Goal: Task Accomplishment & Management: Manage account settings

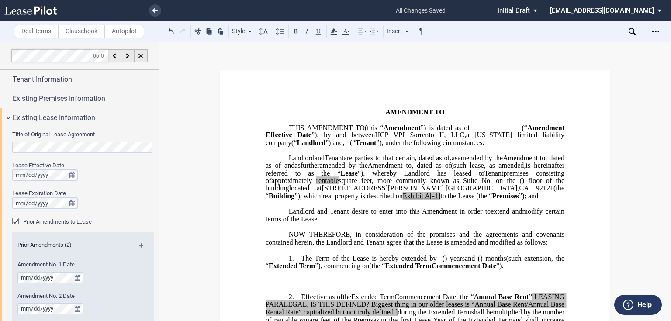
scroll to position [35, 0]
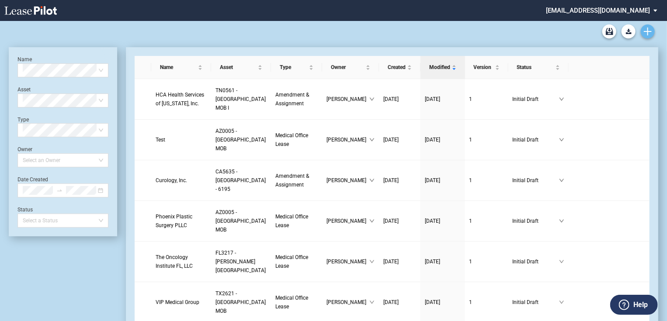
click at [653, 35] on link "Create new document" at bounding box center [648, 31] width 14 height 14
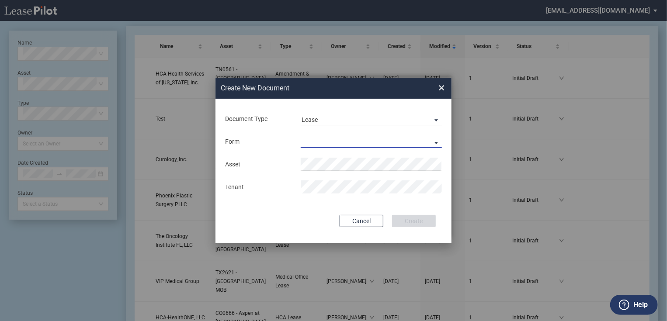
click at [363, 139] on md-select "Medical Office Lease Scottsdale Lease Louisville Lease 1370 Medical Place Lease…" at bounding box center [371, 141] width 141 height 13
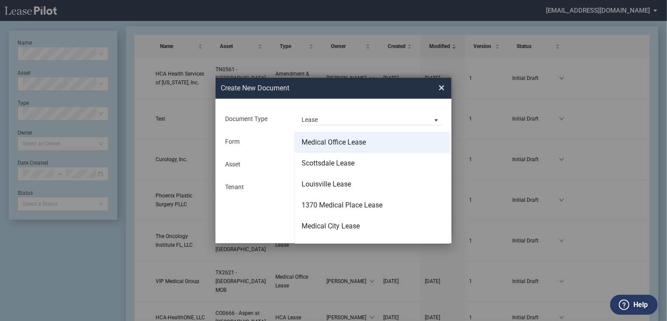
click at [343, 145] on div "Medical Office Lease" at bounding box center [334, 143] width 64 height 10
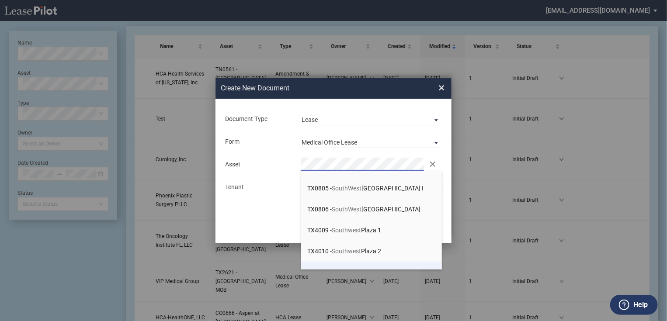
scroll to position [69, 0]
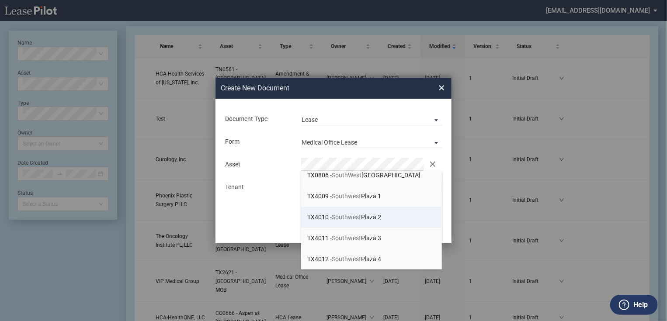
click at [365, 217] on span "TX4010 - Southwest Plaza 2" at bounding box center [345, 217] width 74 height 7
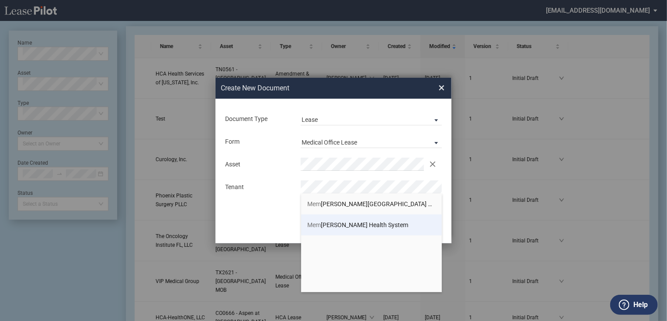
click at [366, 227] on span "Mem orial Hermann Health System" at bounding box center [358, 225] width 101 height 7
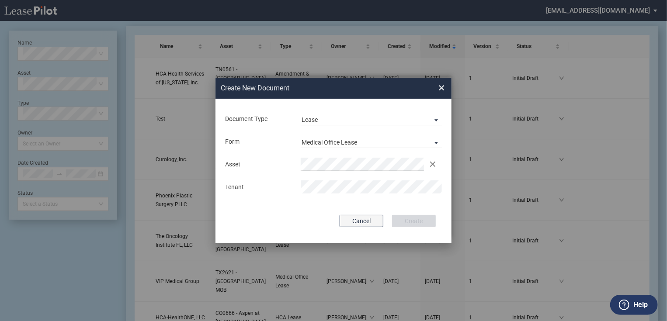
click at [368, 223] on button "Cancel" at bounding box center [362, 221] width 44 height 12
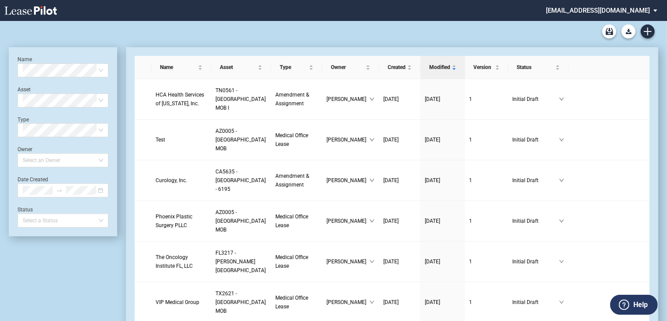
scroll to position [21, 0]
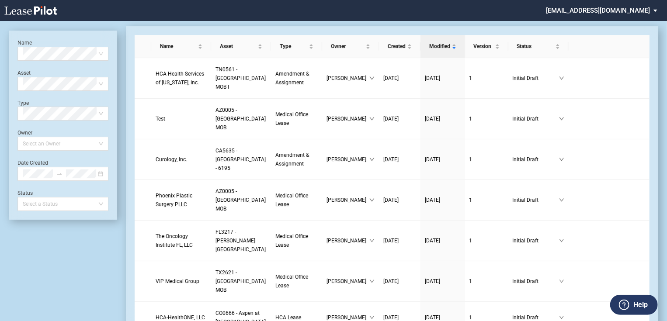
click at [628, 8] on md-select "jlarce@healthpeak.com Change Password 2-Factor Authentication Form Management B…" at bounding box center [605, 10] width 120 height 20
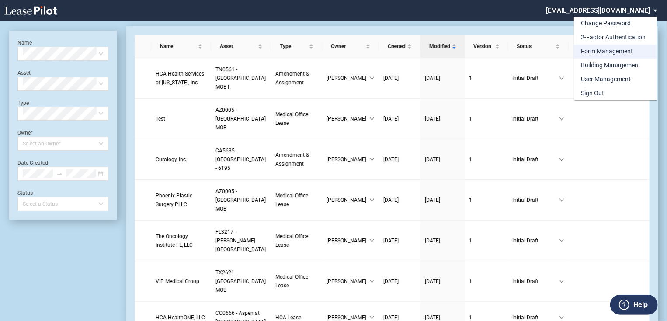
scroll to position [0, 0]
click at [610, 55] on div "Form Management" at bounding box center [607, 51] width 52 height 9
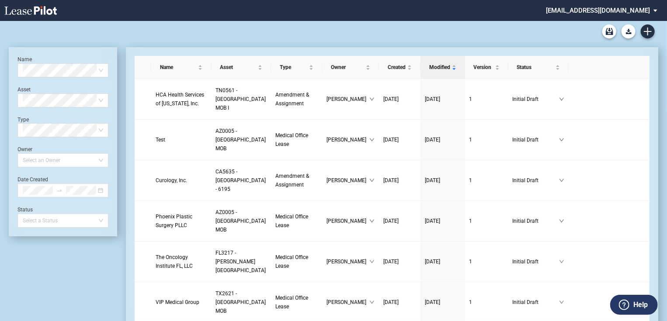
scroll to position [21, 0]
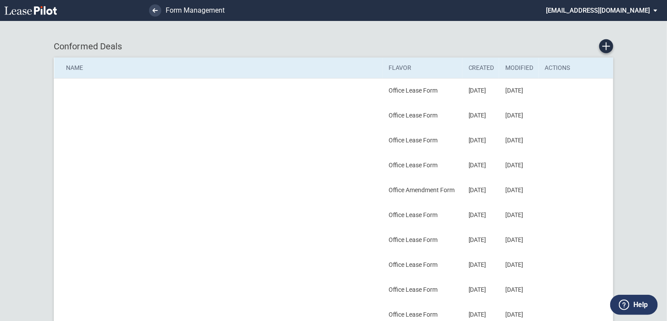
scroll to position [315, 0]
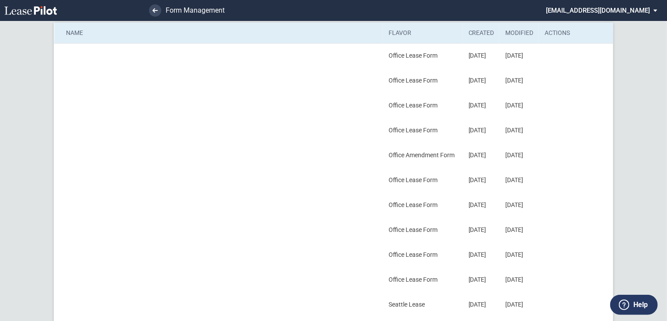
click at [4, 206] on div "Name Flavor Document Version Building Version Actions Lease Office Lease Form 0…" at bounding box center [333, 296] width 667 height 1223
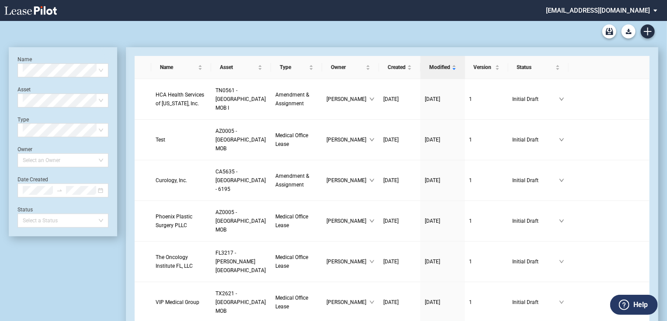
click at [652, 14] on md-select "[EMAIL_ADDRESS][DOMAIN_NAME] Change Password 2-Factor Authentication Form Manag…" at bounding box center [605, 10] width 120 height 20
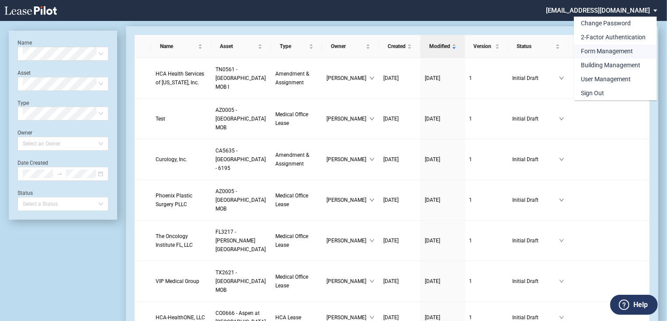
click at [601, 50] on div "Form Management" at bounding box center [607, 51] width 52 height 9
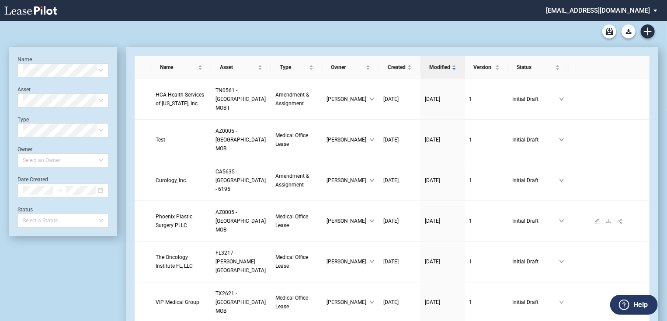
scroll to position [21, 0]
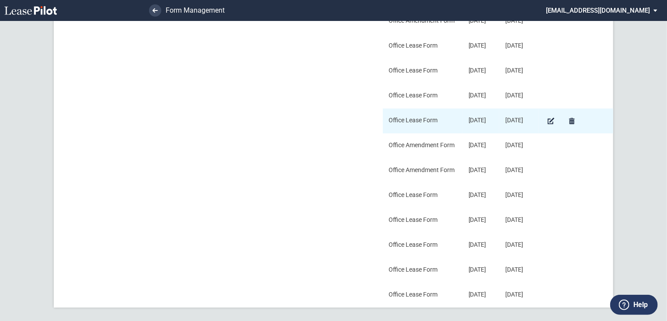
scroll to position [828, 0]
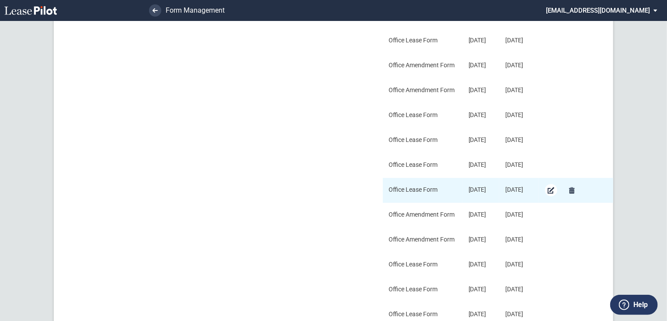
click at [553, 189] on md-icon "Edit Conformed Deal" at bounding box center [551, 190] width 10 height 10
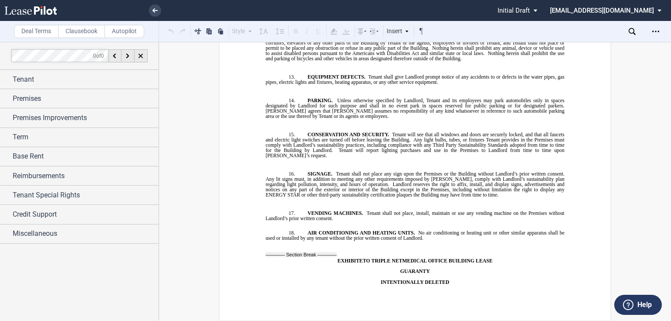
scroll to position [9123, 0]
click at [156, 10] on use at bounding box center [155, 10] width 5 height 4
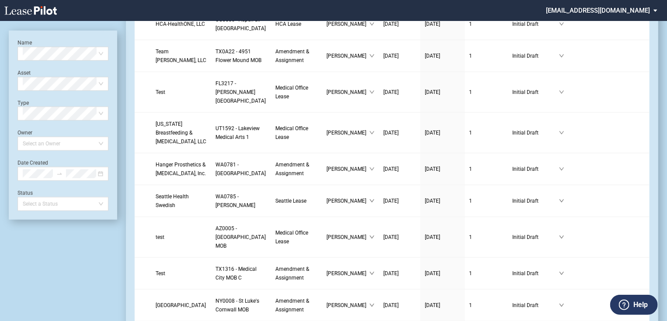
scroll to position [385, 0]
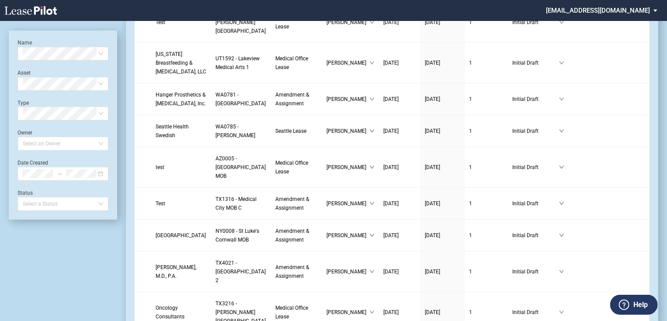
click at [633, 7] on md-select "jlarce@healthpeak.com Change Password 2-Factor Authentication Form Management B…" at bounding box center [605, 10] width 120 height 20
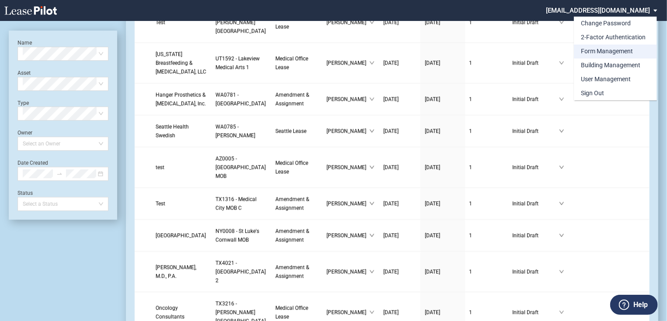
click at [604, 52] on div "Form Management" at bounding box center [607, 51] width 52 height 9
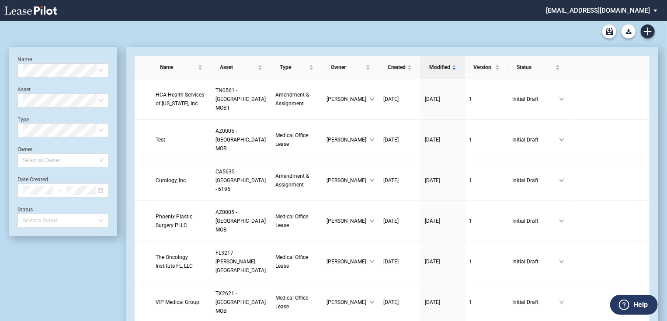
scroll to position [385, 0]
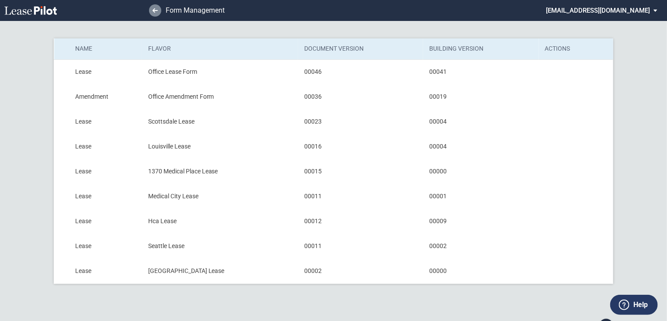
click at [158, 10] on link at bounding box center [155, 10] width 12 height 12
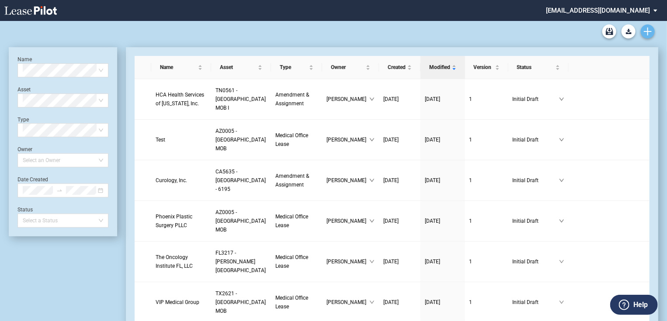
click at [647, 30] on icon "Create new document" at bounding box center [648, 32] width 8 height 8
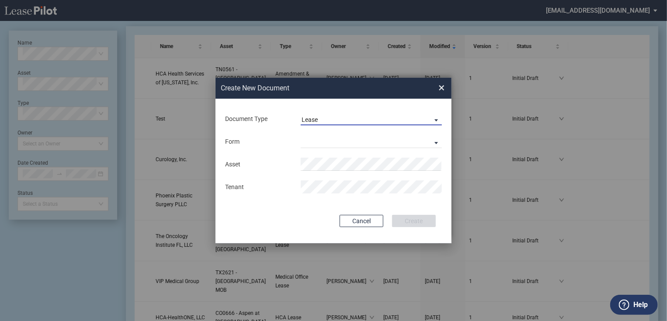
click at [389, 115] on md-select-value "Lease" at bounding box center [371, 118] width 141 height 13
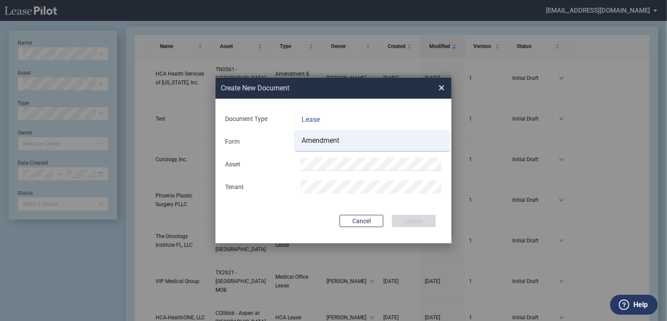
click at [351, 143] on md-option "Amendment" at bounding box center [372, 140] width 155 height 21
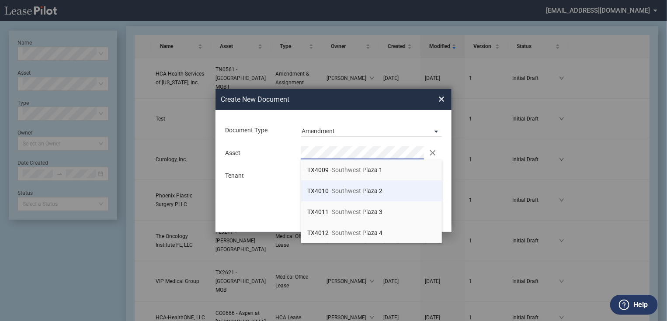
click at [368, 194] on span "Southwest Pl" at bounding box center [350, 191] width 36 height 7
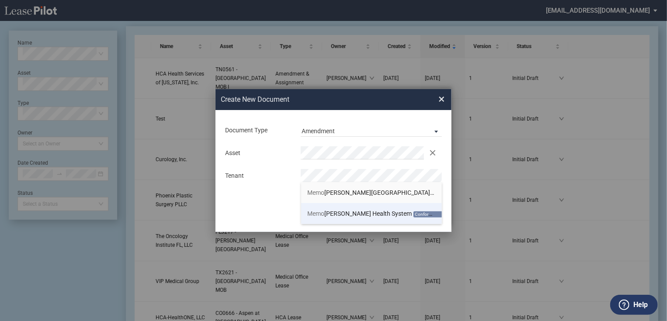
click at [347, 215] on span "Memo rial Hermann Health System" at bounding box center [360, 213] width 104 height 7
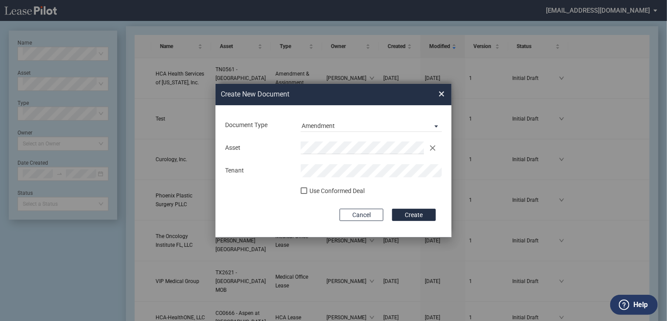
click at [318, 191] on div "Use Conformed Deal" at bounding box center [336, 191] width 55 height 9
click at [402, 212] on button "Create" at bounding box center [414, 215] width 44 height 12
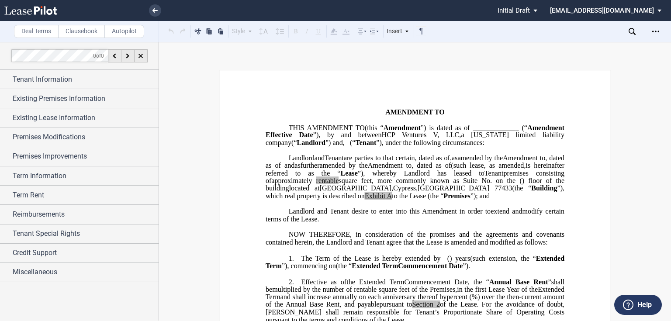
click at [471, 200] on span "”), which real property is described on" at bounding box center [416, 191] width 301 height 15
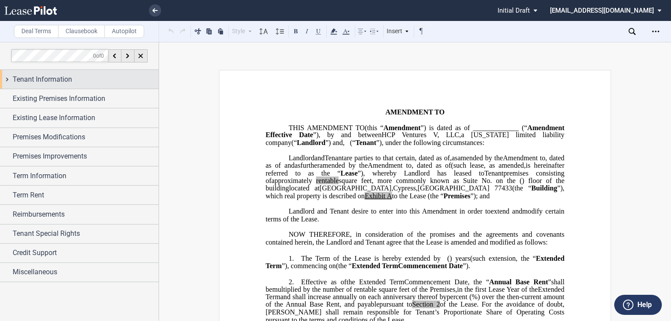
click at [98, 78] on div "Tenant Information" at bounding box center [86, 79] width 146 height 10
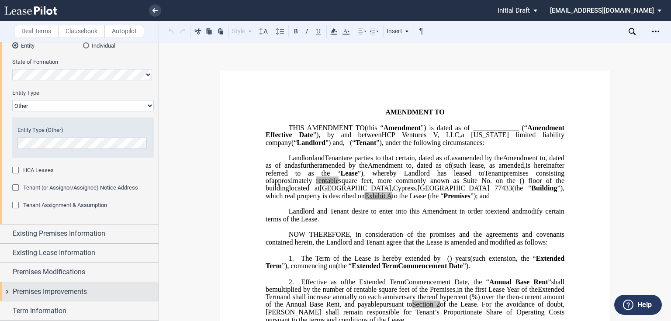
scroll to position [175, 0]
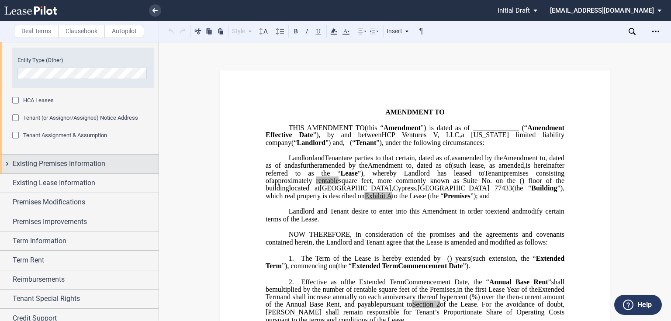
click at [63, 166] on span "Existing Premises Information" at bounding box center [59, 164] width 93 height 10
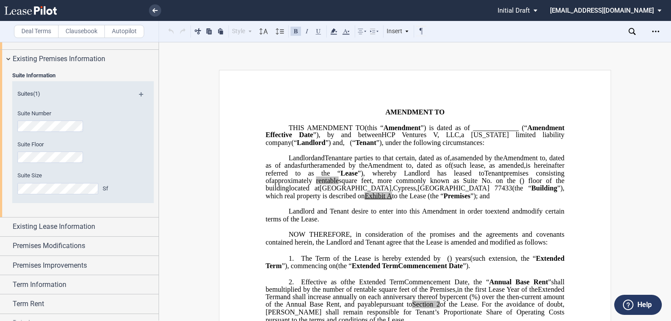
scroll to position [315, 0]
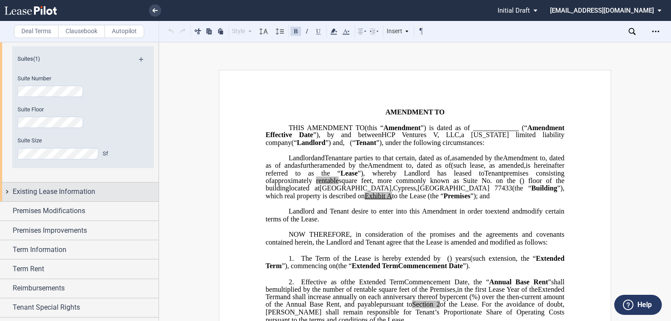
click at [79, 194] on span "Existing Lease Information" at bounding box center [54, 192] width 83 height 10
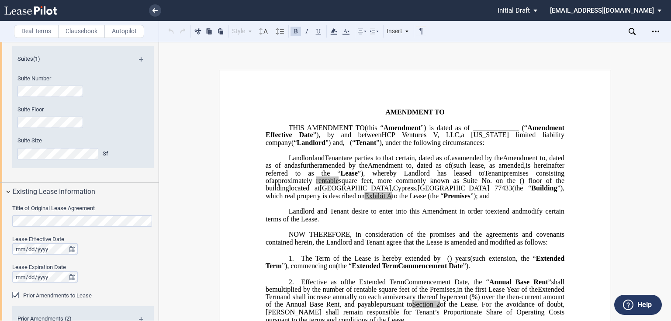
scroll to position [385, 0]
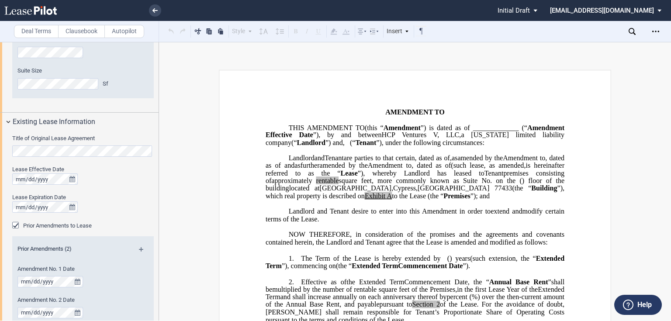
click at [0, 151] on div "Title of Original Lease Agreement Lease Effective Date Lease Expiration Date Pr…" at bounding box center [79, 245] width 159 height 227
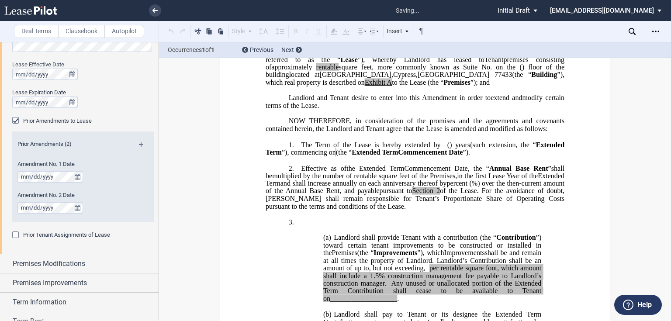
scroll to position [127, 0]
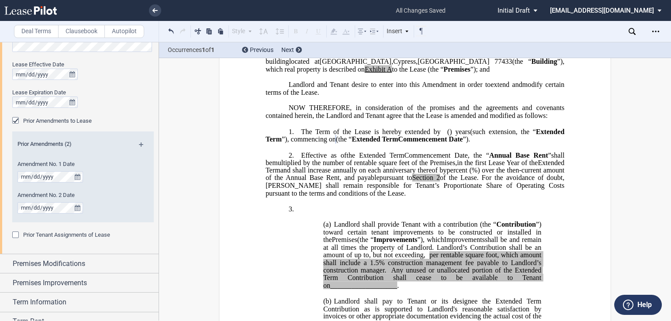
click at [140, 207] on md-icon at bounding box center [145, 206] width 10 height 10
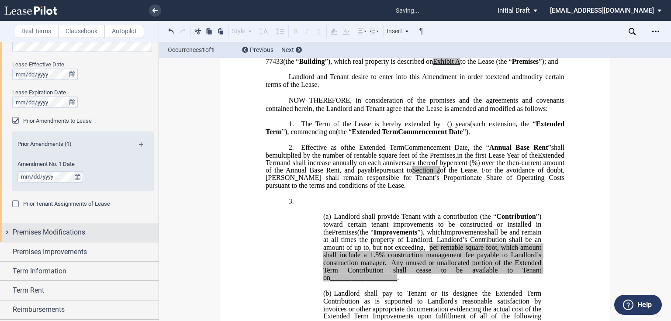
click at [56, 234] on span "Premises Modifications" at bounding box center [49, 232] width 73 height 10
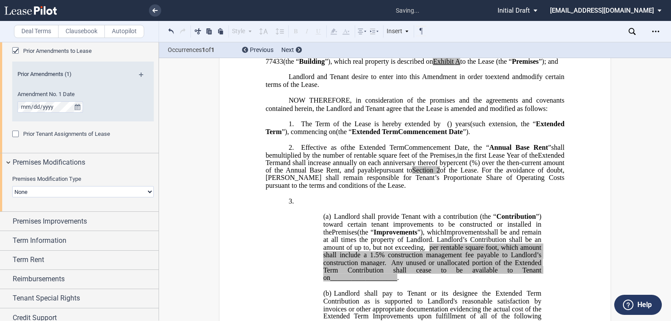
scroll to position [584, 0]
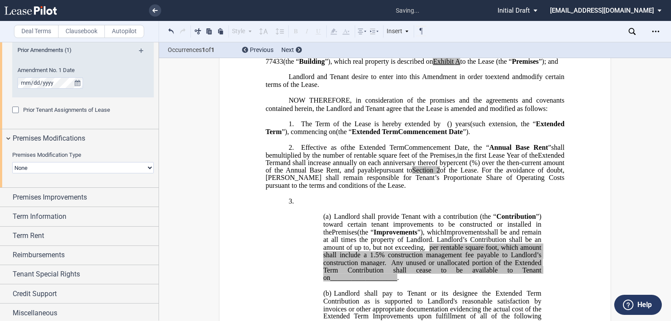
click at [62, 168] on select "None Expansion Relocation" at bounding box center [83, 167] width 142 height 11
select select "expansion"
click at [12, 162] on select "None Expansion Relocation" at bounding box center [83, 167] width 142 height 11
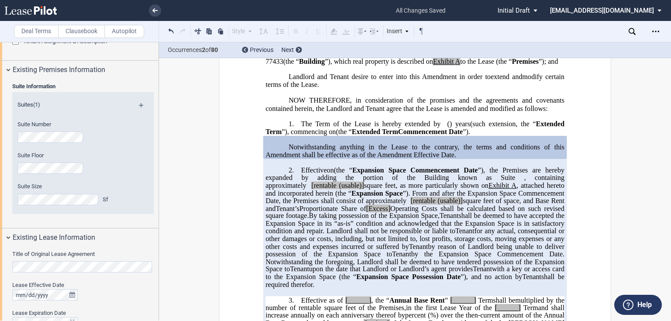
scroll to position [199, 0]
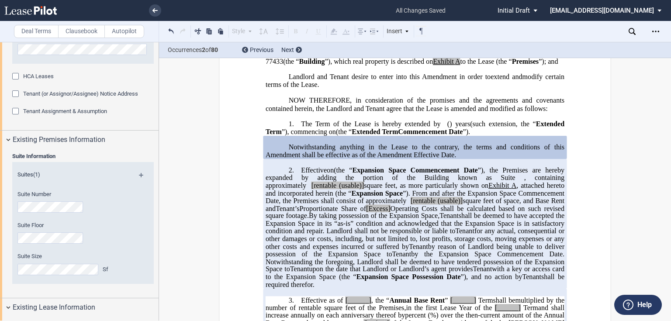
click at [0, 213] on div "Suite Information Suites (1) Suite Number Suite Floor Suite Size Sf" at bounding box center [79, 223] width 159 height 149
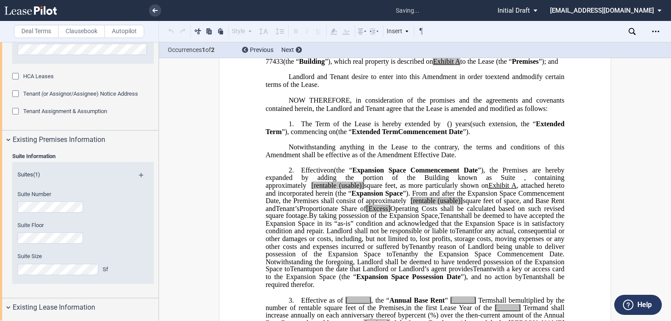
click at [5, 269] on div "Suite Information Suites (1) Suite Number Suite Floor Suite Size Sf" at bounding box center [79, 223] width 159 height 149
click at [142, 175] on md-icon at bounding box center [145, 178] width 12 height 10
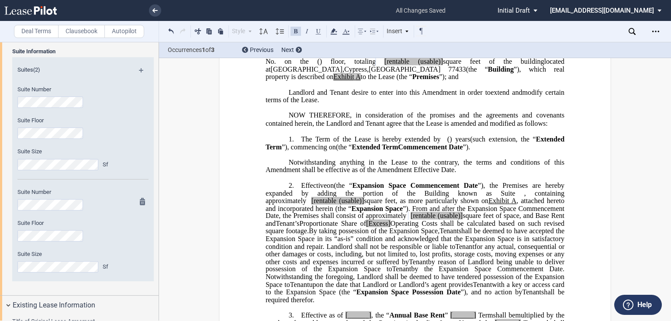
scroll to position [234, 0]
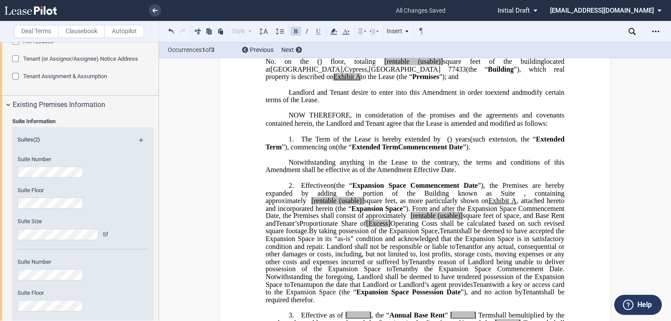
click at [140, 140] on md-icon at bounding box center [145, 143] width 12 height 10
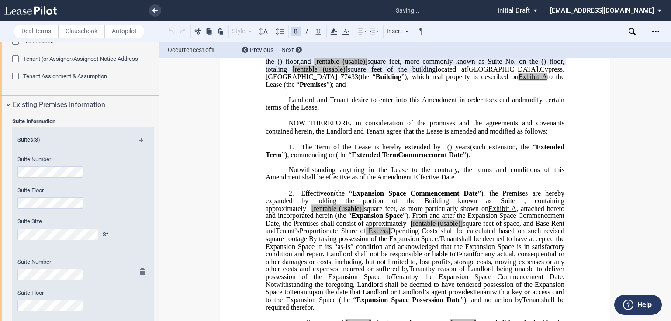
scroll to position [374, 0]
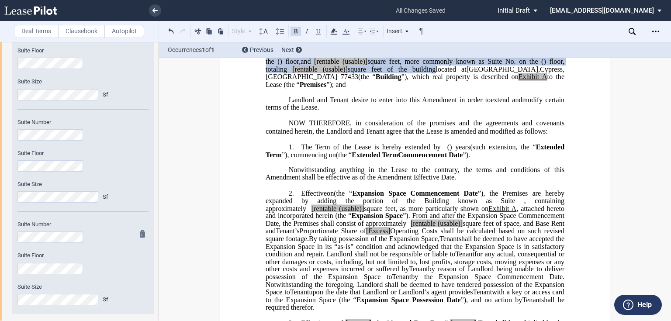
click at [136, 233] on div at bounding box center [140, 272] width 11 height 84
click at [140, 233] on md-icon at bounding box center [145, 235] width 10 height 10
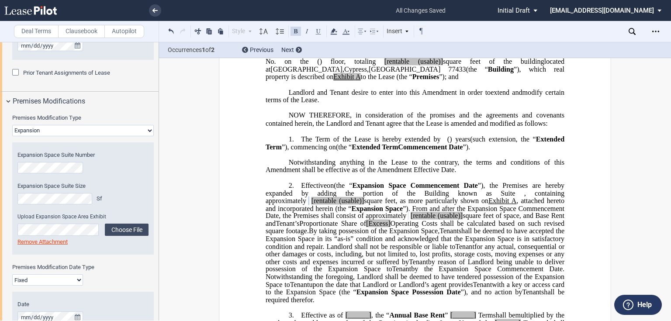
scroll to position [758, 0]
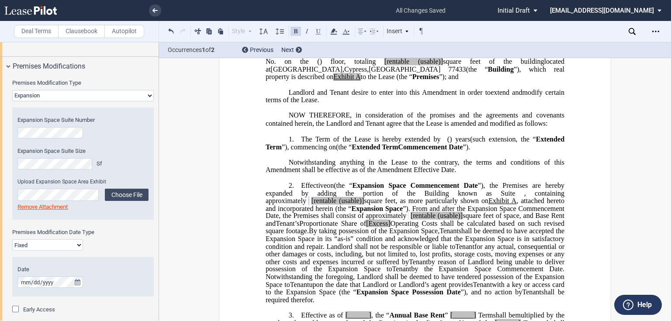
drag, startPoint x: 26, startPoint y: 243, endPoint x: 26, endPoint y: 250, distance: 7.4
click at [26, 243] on select "Fixed Floating" at bounding box center [47, 245] width 71 height 11
select select "floating"
click at [12, 240] on select "Fixed Floating" at bounding box center [47, 245] width 71 height 11
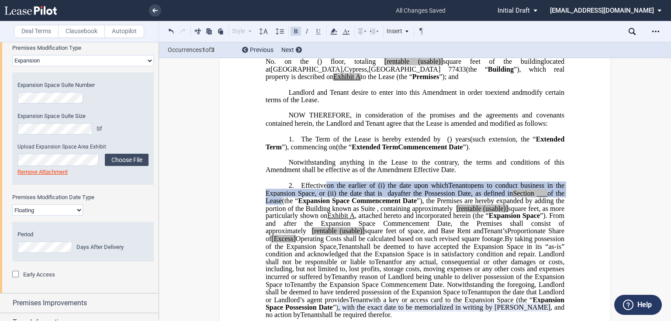
scroll to position [863, 0]
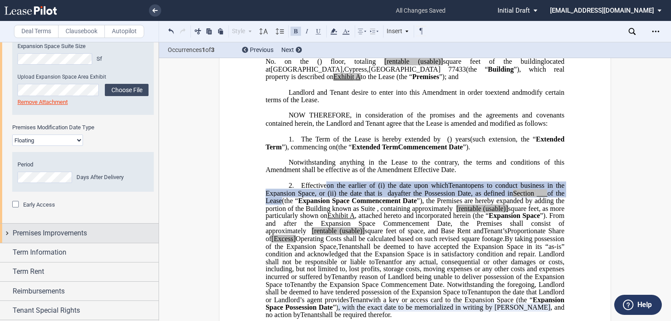
click at [59, 236] on span "Premises Improvements" at bounding box center [50, 233] width 74 height 10
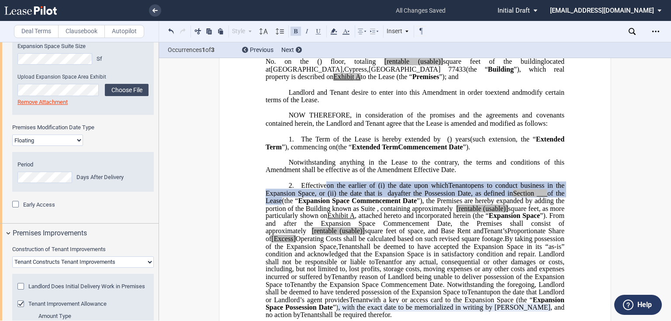
scroll to position [968, 0]
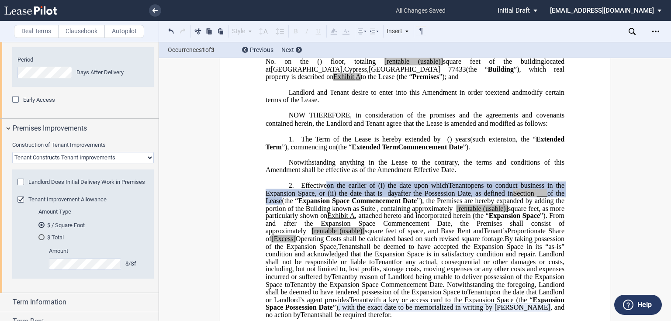
click at [37, 276] on div "Amount Type $ / Square Foot $ Total Amount $/Sf Total Amount $" at bounding box center [88, 243] width 121 height 71
click at [56, 241] on md-radio-button "$ Total" at bounding box center [90, 237] width 105 height 8
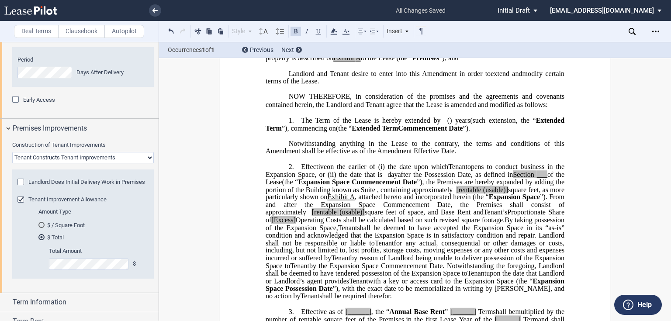
scroll to position [111, 0]
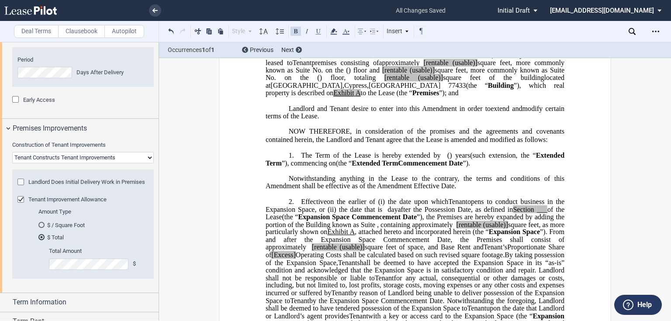
click at [464, 175] on p at bounding box center [415, 170] width 299 height 7
drag, startPoint x: 481, startPoint y: 203, endPoint x: 283, endPoint y: 192, distance: 197.9
click at [283, 190] on p "Notwithstanding anything in the Lease to the contrary, the terms and conditions…" at bounding box center [415, 182] width 299 height 15
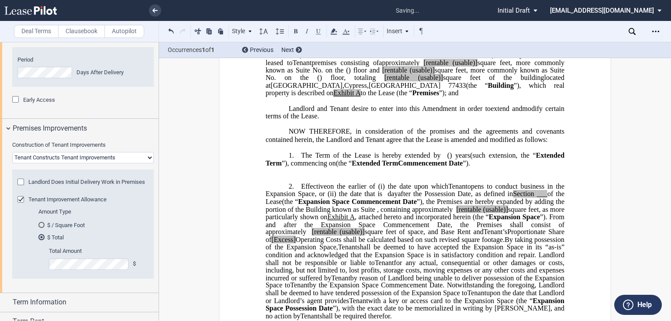
click at [507, 167] on p "1. The Term of the Lease is hereby extended by [__________] ﻿ ﻿ ( ﻿ ﻿ ) year s …" at bounding box center [415, 160] width 299 height 16
drag, startPoint x: 505, startPoint y: 178, endPoint x: 431, endPoint y: 178, distance: 73.9
click at [431, 167] on p "1. The Term of the Lease is hereby extended by [__________] ﻿ ﻿ ( ﻿ ﻿ ) year s …" at bounding box center [415, 160] width 299 height 16
click at [301, 160] on span "The Term of the Lease is hereby extended by" at bounding box center [370, 156] width 139 height 8
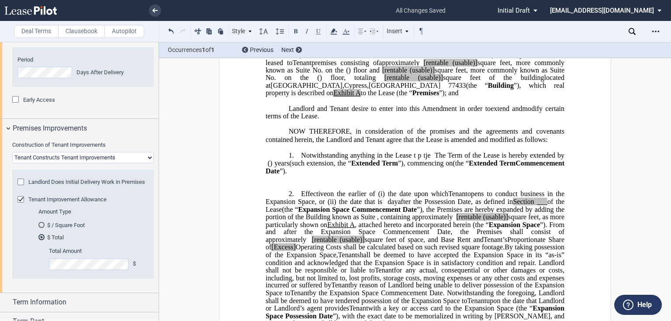
scroll to position [41, 0]
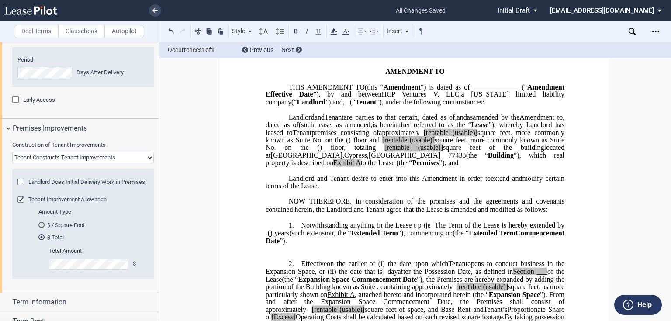
click at [398, 144] on span "[rentable" at bounding box center [394, 140] width 25 height 8
click at [424, 136] on span "[rentable" at bounding box center [436, 133] width 25 height 8
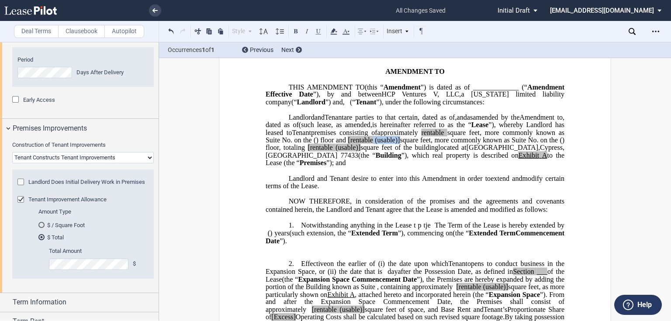
drag, startPoint x: 370, startPoint y: 156, endPoint x: 397, endPoint y: 153, distance: 27.3
click at [397, 152] on span "﻿ ﻿ [rentable (usable)] square feet, more commonly known as Suite No. ﻿ ﻿ on th…" at bounding box center [416, 143] width 301 height 15
click at [352, 144] on span "[rentable" at bounding box center [364, 140] width 25 height 8
click at [317, 152] on span "[rentable" at bounding box center [304, 148] width 25 height 8
drag, startPoint x: 395, startPoint y: 164, endPoint x: 423, endPoint y: 165, distance: 28.0
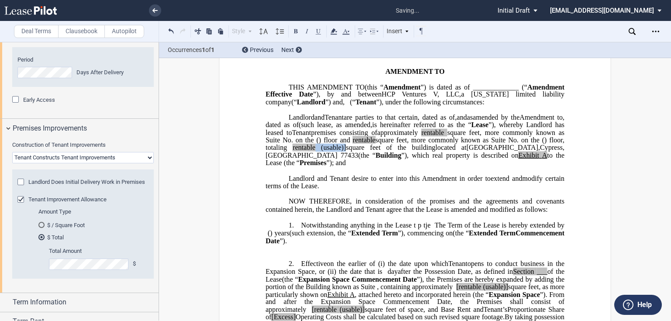
click at [423, 152] on span ", totaling ﻿ ﻿ rentable (usable)] square feet of the building" at bounding box center [416, 143] width 301 height 15
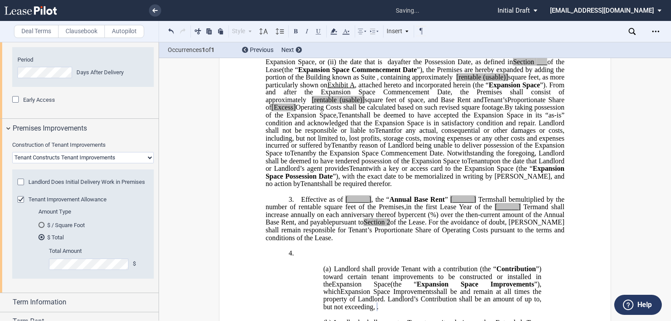
scroll to position [181, 0]
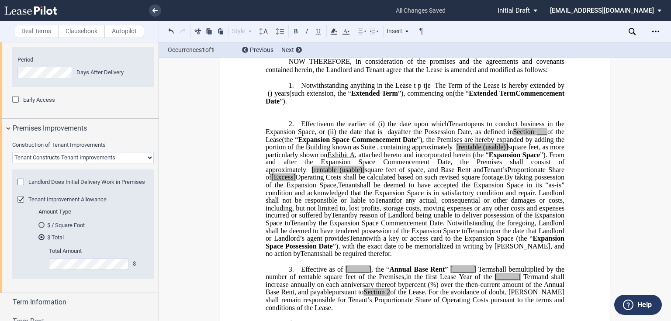
click at [316, 112] on p at bounding box center [415, 108] width 299 height 7
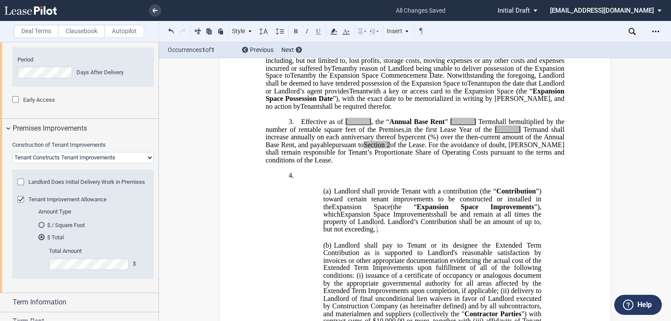
scroll to position [355, 0]
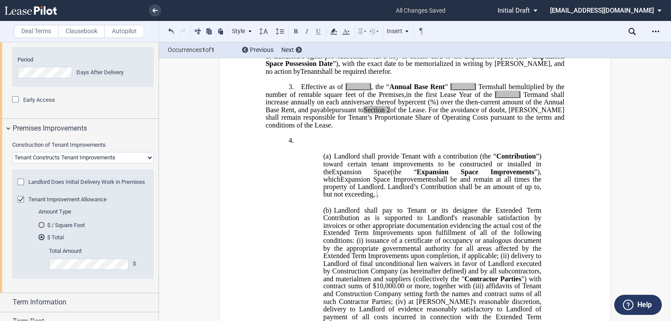
click at [315, 137] on p "​" at bounding box center [415, 132] width 299 height 7
click at [326, 153] on p "﻿" at bounding box center [415, 148] width 299 height 7
click at [319, 145] on p "4. ﻿ ﻿" at bounding box center [415, 141] width 299 height 8
drag, startPoint x: 300, startPoint y: 157, endPoint x: 389, endPoint y: 157, distance: 88.7
click at [389, 145] on span "﻿Expansion Space Improvements." at bounding box center [347, 141] width 93 height 8
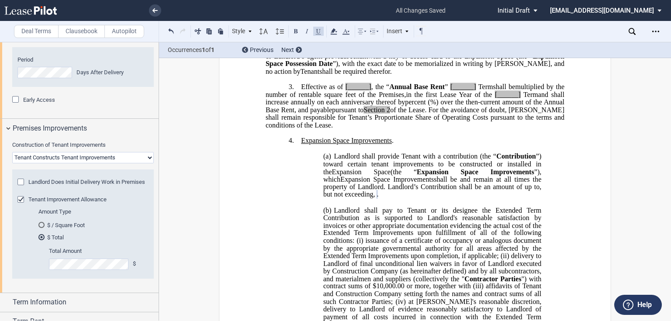
click at [398, 206] on p "﻿" at bounding box center [415, 202] width 299 height 7
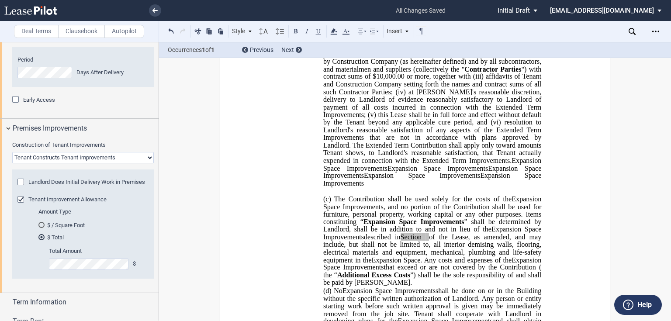
scroll to position [635, 0]
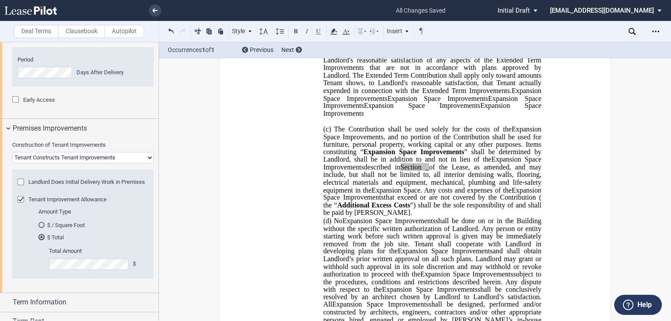
click at [374, 225] on span "Expansion Space Improvements" at bounding box center [389, 221] width 93 height 8
click at [382, 217] on p "(c) The Contribution shall be used solely for the costs of the Expansion Space …" at bounding box center [432, 171] width 218 height 92
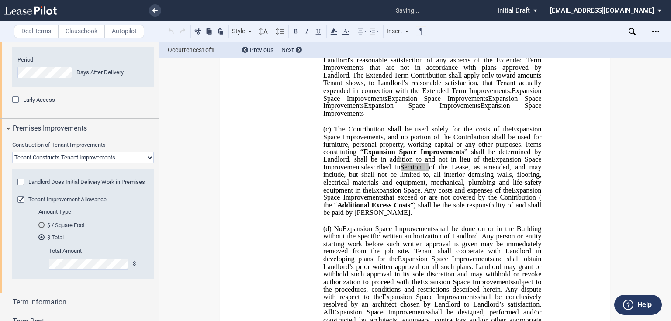
click at [434, 172] on span "of the Lease, as amended, and may include, but shall not be limited to, all int…" at bounding box center [433, 178] width 220 height 31
click at [428, 171] on span "_" at bounding box center [427, 167] width 3 height 8
drag, startPoint x: 402, startPoint y: 171, endPoint x: 432, endPoint y: 175, distance: 29.9
click at [432, 175] on span "described in Section _ of the Lease, as amended, and may include, but shall not…" at bounding box center [433, 178] width 220 height 31
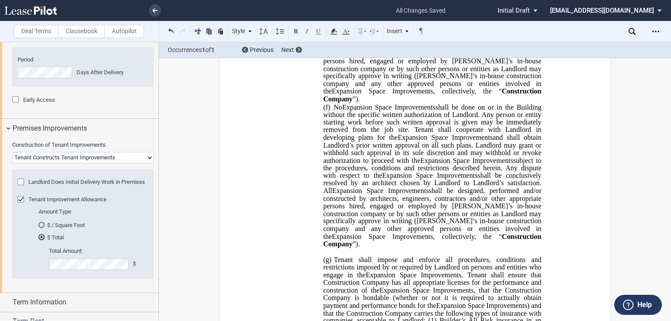
scroll to position [985, 0]
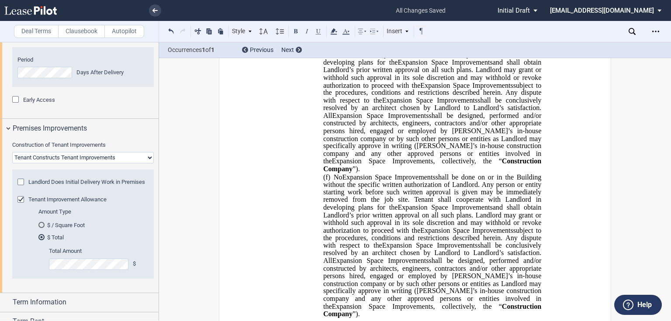
click at [455, 158] on p "(e) No Expansion Space Improvements Relocation Space Improvements Improvements …" at bounding box center [432, 100] width 218 height 145
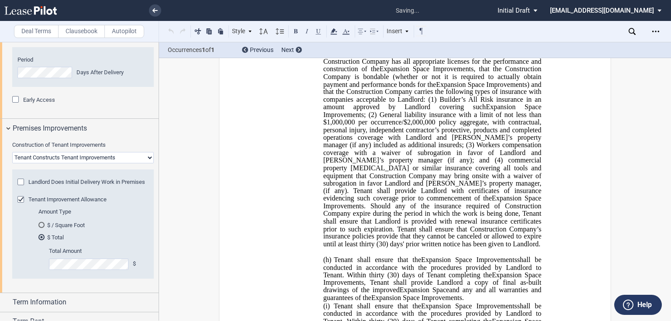
scroll to position [1389, 0]
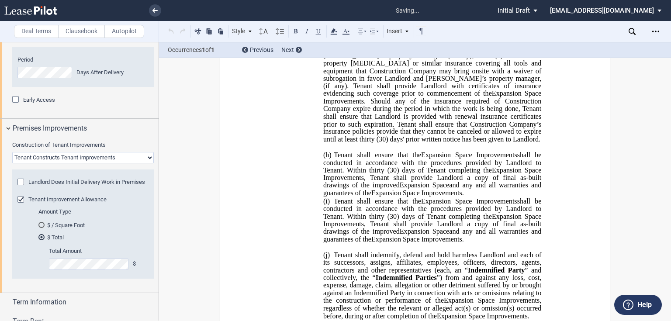
click at [335, 122] on p "(g) Tenant shall impose and enforce all procedures, conditions and restrictions…" at bounding box center [432, 37] width 218 height 214
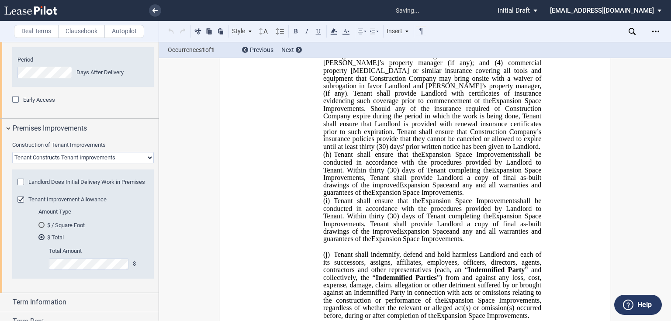
click at [379, 143] on span "(30) days' prior written notice has been given to Landlord." at bounding box center [459, 147] width 164 height 8
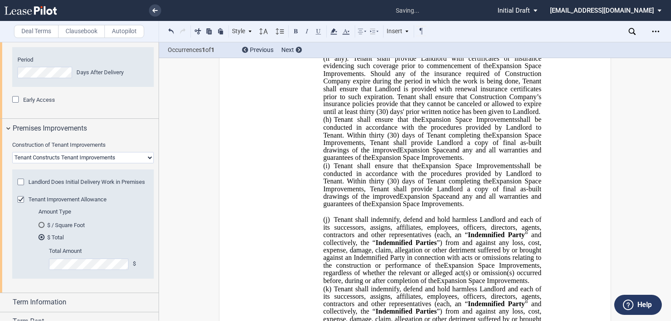
click at [477, 142] on p "(h) Tenant shall ensure that the Expansion Space Improvements Relocation Space …" at bounding box center [432, 139] width 218 height 46
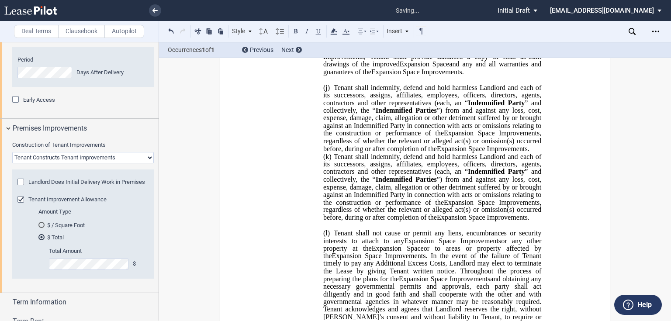
scroll to position [1591, 0]
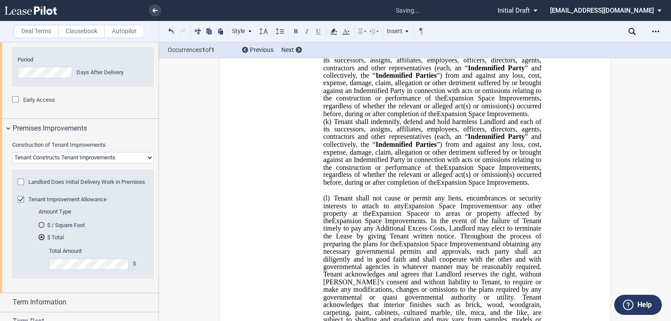
click at [538, 98] on p "(j) Tenant shall indemnify, defend and hold harmless Landlord and each of its s…" at bounding box center [432, 83] width 218 height 69
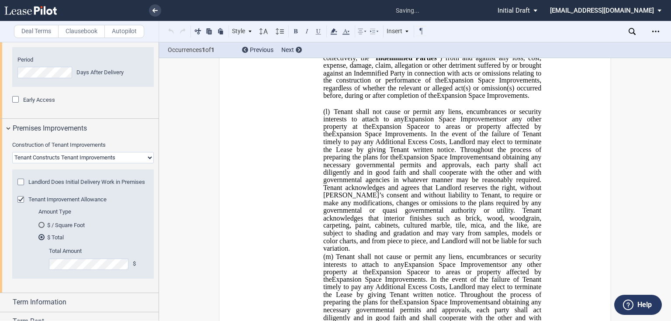
scroll to position [1755, 0]
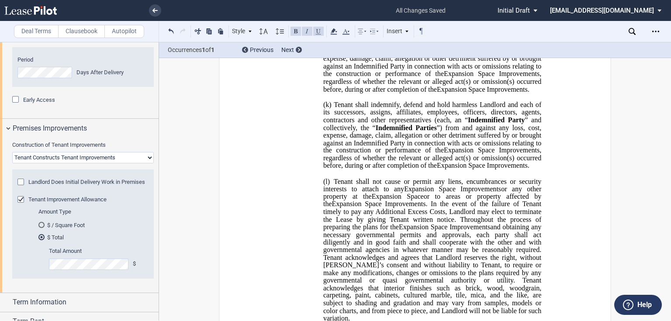
scroll to position [1685, 0]
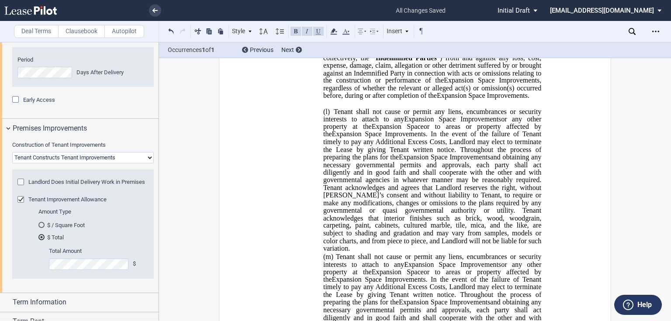
click at [532, 225] on span "and obtaining any necessary governmental permits and approvals, each party shal…" at bounding box center [433, 202] width 220 height 99
click at [532, 226] on span "and obtaining any necessary governmental permits and approvals, each party shal…" at bounding box center [433, 202] width 220 height 99
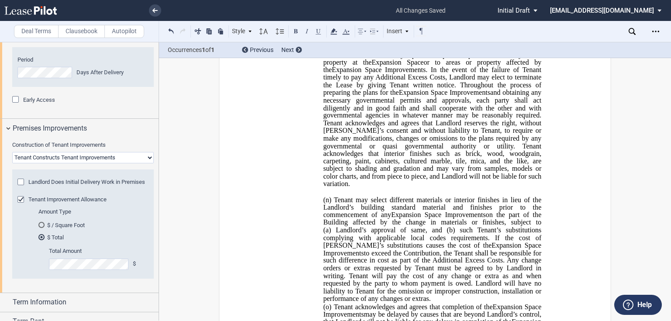
scroll to position [1930, 0]
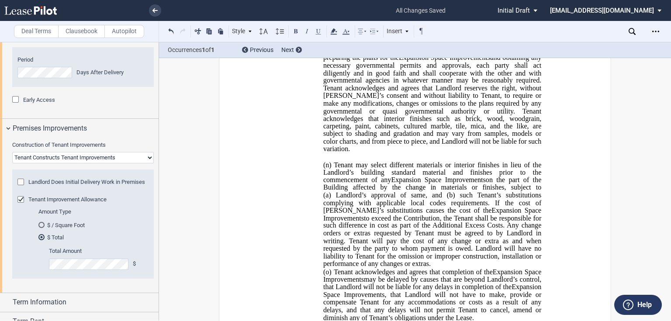
click at [386, 232] on p "(n) Tenant may select different materials or interior finishes in lieu of the L…" at bounding box center [432, 214] width 218 height 107
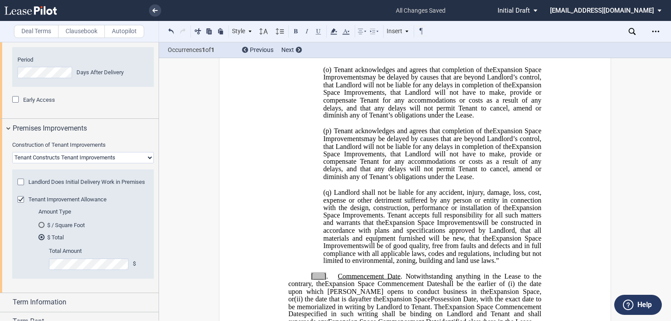
scroll to position [2210, 0]
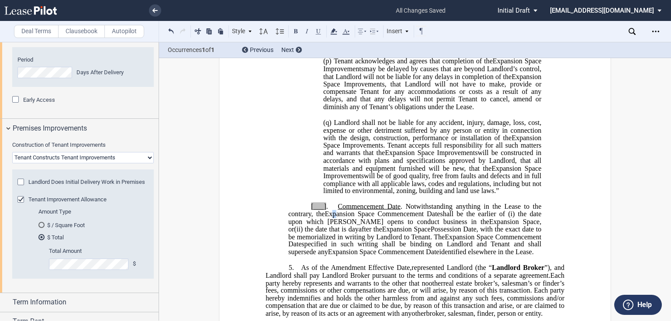
drag, startPoint x: 332, startPoint y: 183, endPoint x: 351, endPoint y: 184, distance: 19.7
click at [331, 210] on span "Expansion Space Commencement Date" at bounding box center [382, 214] width 115 height 8
drag, startPoint x: 529, startPoint y: 219, endPoint x: 309, endPoint y: 173, distance: 224.9
click at [309, 195] on div "[___] . Commencement Date . Notwithstanding anything in the Lease to the contra…" at bounding box center [415, 225] width 299 height 61
drag, startPoint x: 453, startPoint y: 197, endPoint x: 464, endPoint y: 197, distance: 10.5
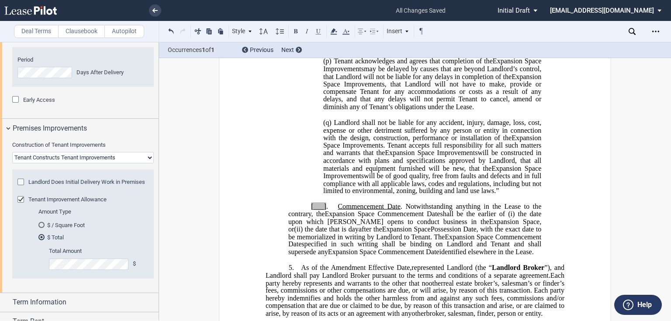
click at [453, 226] on span "Possession Date, with the exact date to be memorialized in writing by Landlord …" at bounding box center [415, 233] width 255 height 15
drag, startPoint x: 498, startPoint y: 222, endPoint x: 378, endPoint y: 192, distance: 123.9
click at [378, 195] on div "[___] . Commencement Date . Notwithstanding anything in the Lease to the contra…" at bounding box center [415, 225] width 299 height 61
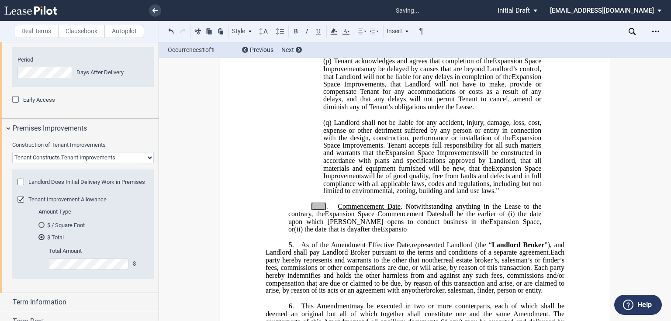
drag, startPoint x: 369, startPoint y: 198, endPoint x: 340, endPoint y: 174, distance: 37.3
click at [340, 203] on p "[___] . Commencement Date . Notwithstanding anything in the Lease to the contra…" at bounding box center [414, 218] width 253 height 31
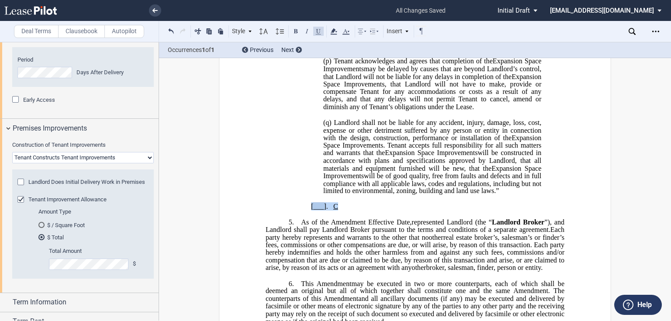
drag, startPoint x: 347, startPoint y: 173, endPoint x: 307, endPoint y: 173, distance: 39.3
click at [307, 203] on p "[___] . C ﻿ Relocation Space Commencement Date ﻿ ﻿ Relocation Space ﻿ ﻿ ﻿ s ﻿ ﻿…" at bounding box center [414, 206] width 253 height 7
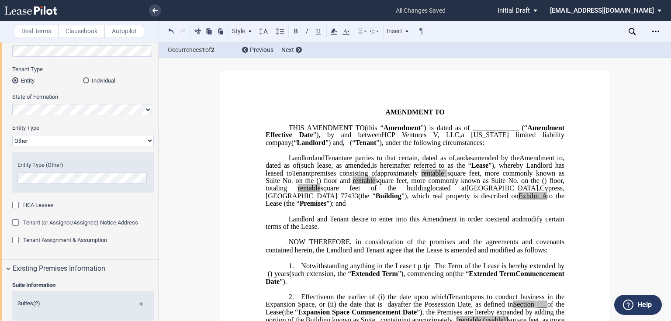
scroll to position [70, 0]
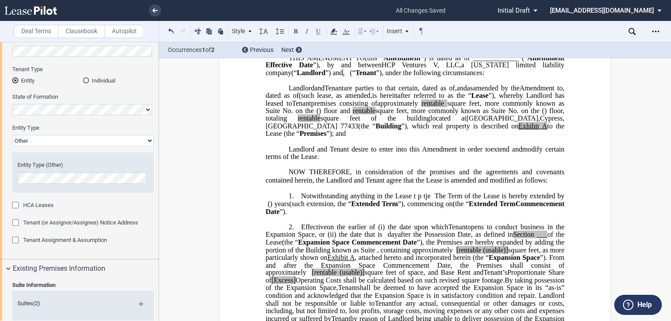
click at [292, 168] on p "﻿" at bounding box center [415, 164] width 299 height 7
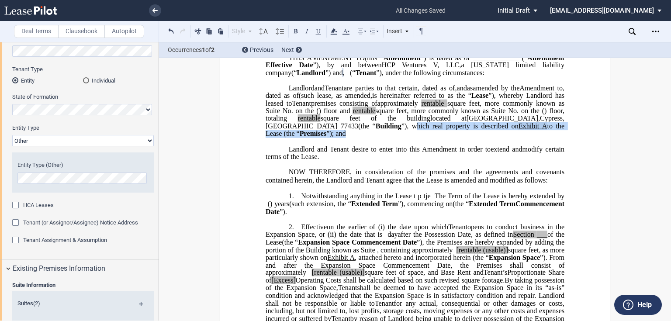
drag, startPoint x: 403, startPoint y: 141, endPoint x: 388, endPoint y: 147, distance: 16.1
click at [388, 138] on p "HCP Ventures V, LLC , a Delaware limited liability company (“ Landlord ”) Landl…" at bounding box center [415, 110] width 299 height 53
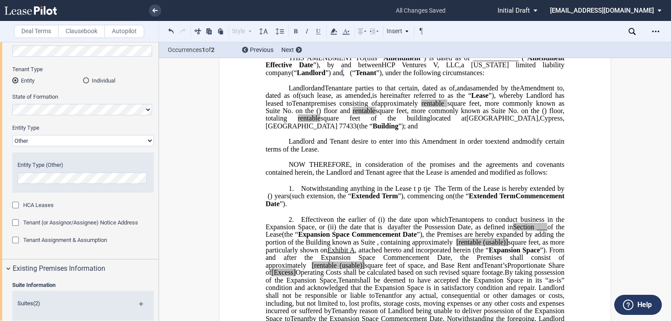
click at [540, 115] on span "on the" at bounding box center [530, 111] width 18 height 8
click at [431, 122] on span "square feet of the building" at bounding box center [376, 119] width 110 height 8
click at [439, 122] on span "square feet (the "Premises") of the building" at bounding box center [376, 119] width 126 height 8
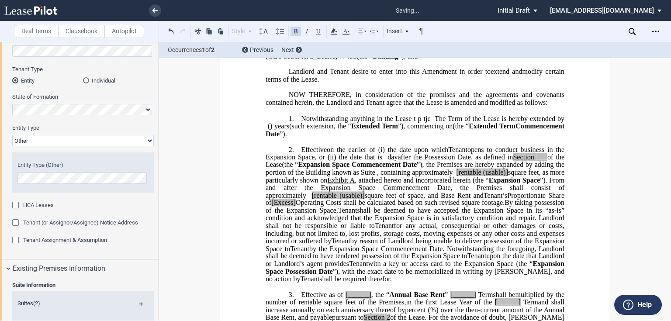
scroll to position [175, 0]
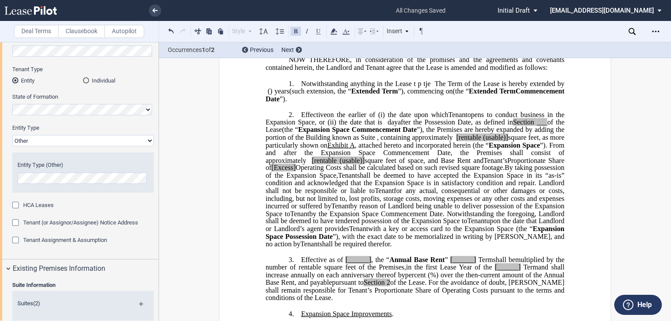
click at [428, 88] on span "Notwithstanding anything in the Lease t p tje The Term of the Lease is hereby e…" at bounding box center [433, 84] width 264 height 8
click at [426, 88] on span "Notwithstanding anything in the Lease t p tje The Term of the Lease is hereby e…" at bounding box center [433, 84] width 264 height 8
click at [429, 88] on span "Notwithstanding anything in the Lease t p tje The Term of the Lease is hereby e…" at bounding box center [433, 84] width 264 height 8
drag, startPoint x: 429, startPoint y: 99, endPoint x: 414, endPoint y: 99, distance: 14.9
click at [414, 88] on span "Notwithstanding anything in the Lease t p tje The Term of the Lease is hereby e…" at bounding box center [433, 84] width 264 height 8
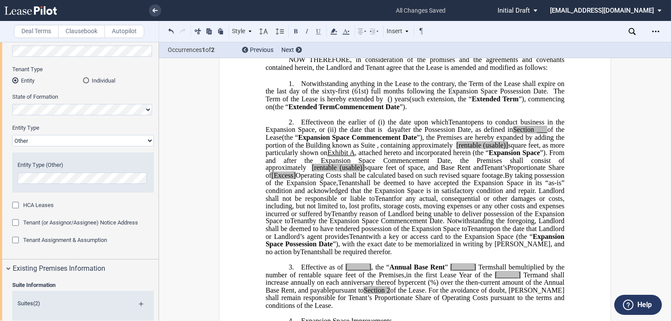
drag, startPoint x: 476, startPoint y: 122, endPoint x: 551, endPoint y: 107, distance: 76.6
click at [551, 107] on p "1. Notwithstanding anything in the Lease to the contrary, the Term of the Lease…" at bounding box center [415, 95] width 299 height 31
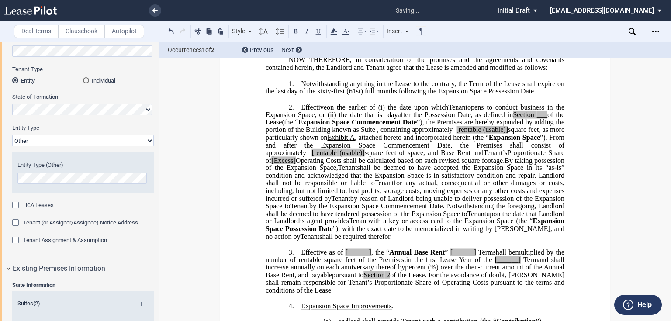
click at [451, 142] on span ", attached hereto and incorporated herein (the “" at bounding box center [422, 138] width 134 height 8
click at [291, 126] on span "(the “" at bounding box center [290, 122] width 16 height 8
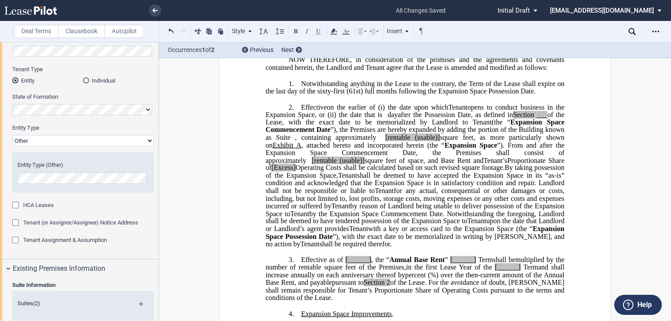
click at [410, 142] on span "[rentable" at bounding box center [398, 138] width 25 height 8
click at [439, 142] on span "(usable)]" at bounding box center [426, 138] width 25 height 8
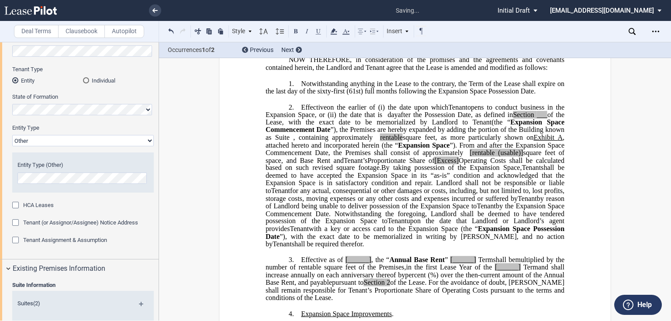
click at [534, 118] on span "Section" at bounding box center [523, 115] width 21 height 8
click at [473, 118] on span "after the Possession Date, as defined in" at bounding box center [455, 115] width 115 height 8
click at [416, 118] on span "after the Possession Date, as defined in" at bounding box center [455, 115] width 115 height 8
drag, startPoint x: 517, startPoint y: 129, endPoint x: 510, endPoint y: 130, distance: 7.5
click at [513, 118] on span "after the Possession Date, as defined in" at bounding box center [455, 115] width 115 height 8
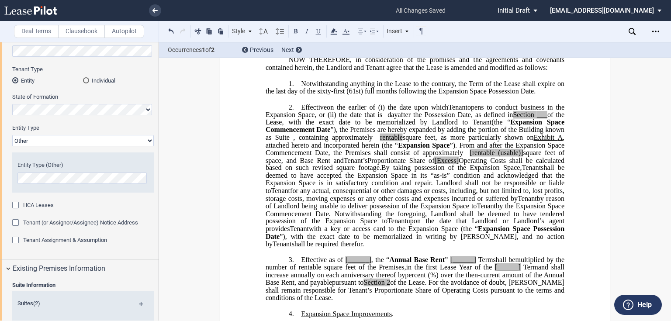
click at [487, 118] on span "after the Possession Date, as defined in" at bounding box center [455, 115] width 115 height 8
click at [431, 118] on span "after the Possession Date, as defined in" at bounding box center [455, 115] width 115 height 8
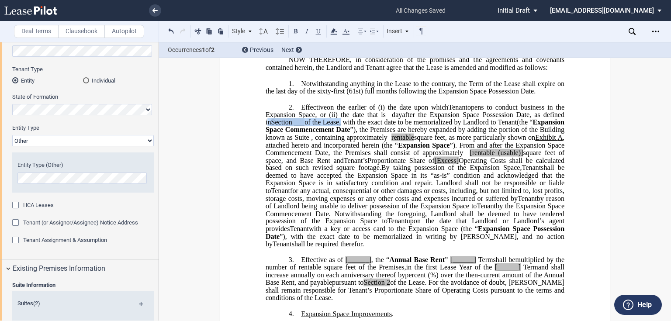
drag, startPoint x: 259, startPoint y: 136, endPoint x: 349, endPoint y: 136, distance: 90.5
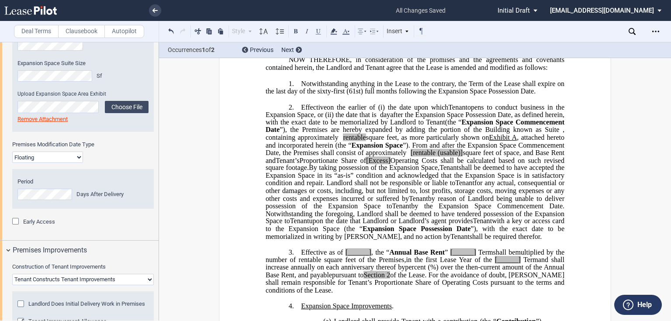
click at [348, 172] on span "Operating Costs shall be calculated based on such revised square footage." at bounding box center [416, 163] width 301 height 15
click at [411, 157] on span "[rentable" at bounding box center [423, 153] width 25 height 8
click at [466, 156] on span "”). From and after the Expansion Space Commencement Date, the Premises shall co…" at bounding box center [416, 148] width 301 height 15
click at [402, 172] on span "Operating Costs shall be calculated based on such revised square footage." at bounding box center [416, 163] width 301 height 15
click at [366, 164] on span "Proportionate Share of" at bounding box center [333, 160] width 66 height 8
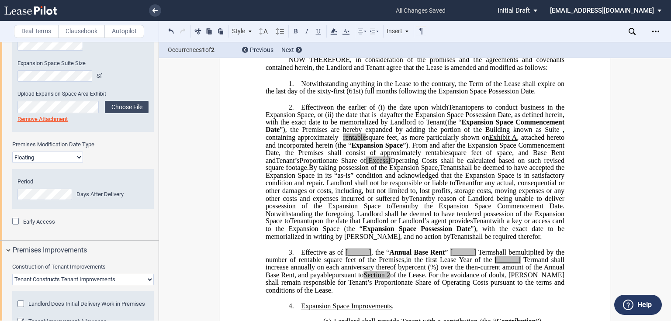
click at [391, 164] on span "[Excess]" at bounding box center [378, 160] width 24 height 8
click at [525, 172] on span "Operating Costs shall be calculated based on such revised square footage." at bounding box center [416, 163] width 301 height 15
drag, startPoint x: 335, startPoint y: 227, endPoint x: 299, endPoint y: 258, distance: 47.5
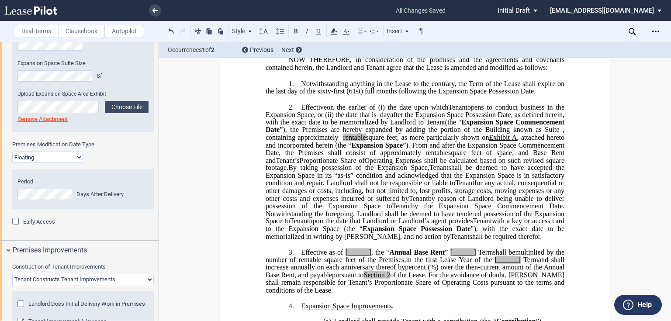
click at [299, 241] on p "2. Effective on ﻿ ﻿ on the earlier of (i) the date upon which Assignee Tenant o…" at bounding box center [415, 172] width 299 height 138
click at [397, 233] on span "with a key or access card to the Expansion Space (the “" at bounding box center [416, 224] width 301 height 15
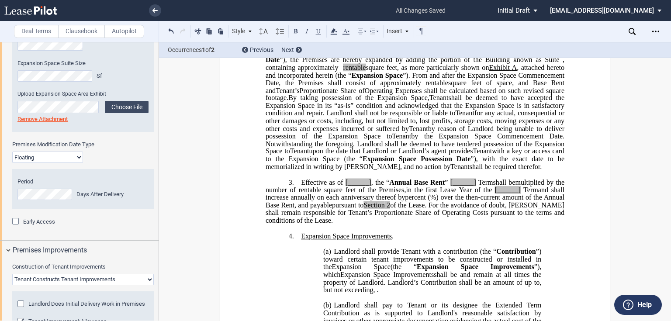
scroll to position [210, 0]
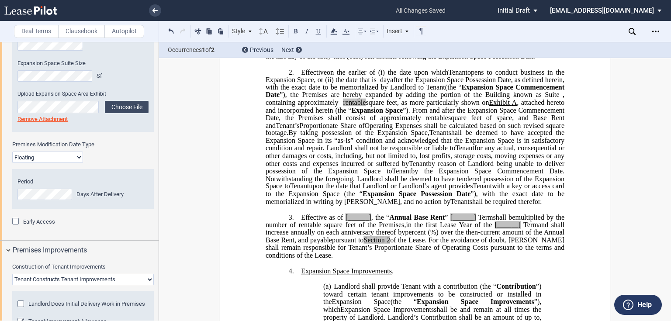
drag, startPoint x: 339, startPoint y: 243, endPoint x: 345, endPoint y: 243, distance: 5.7
click at [339, 243] on p "3. Effective as of [______] [______] the Extended Term the ﻿ ﻿ Extended Term Co…" at bounding box center [415, 236] width 299 height 46
drag, startPoint x: 348, startPoint y: 241, endPoint x: 374, endPoint y: 241, distance: 26.2
click at [371, 221] on span "[______]" at bounding box center [357, 217] width 28 height 8
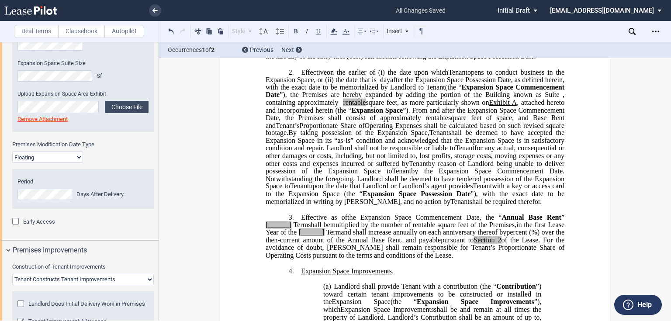
click at [518, 221] on span "Annual Base Rent" at bounding box center [532, 217] width 60 height 8
click at [292, 229] on span "[______]" at bounding box center [279, 225] width 26 height 8
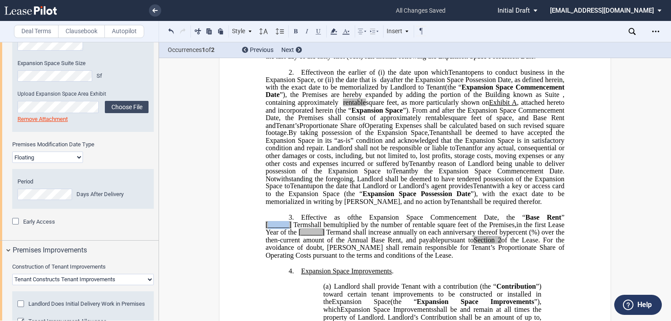
click at [292, 229] on span "[______]" at bounding box center [279, 225] width 26 height 8
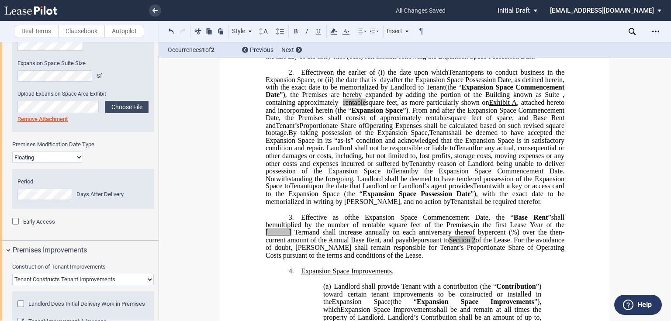
drag, startPoint x: 292, startPoint y: 254, endPoint x: 327, endPoint y: 253, distance: 35.4
click at [295, 236] on span "Term" at bounding box center [302, 233] width 15 height 8
click at [546, 229] on span "in the first Lease Year of the" at bounding box center [519, 225] width 91 height 8
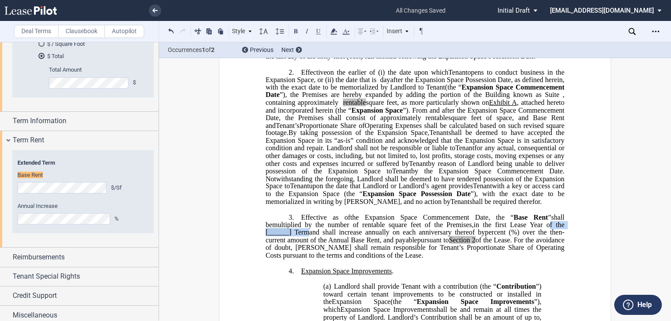
drag, startPoint x: 546, startPoint y: 247, endPoint x: 305, endPoint y: 256, distance: 241.0
click at [305, 244] on span "in the first Lease Year of the [______] Term [______] Term Extended Term ﻿ ﻿ Ex…" at bounding box center [416, 232] width 301 height 23
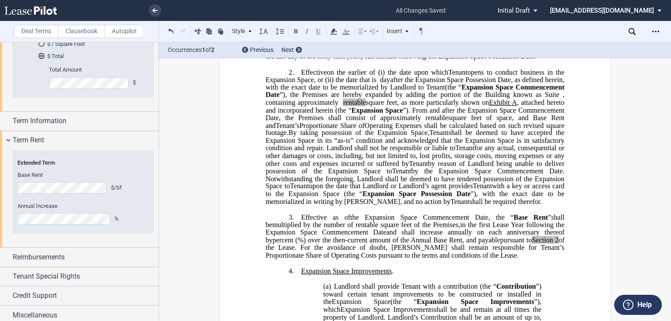
click at [444, 244] on span "%) over the then-current amount of the Annual Base Rent, and payable" at bounding box center [399, 240] width 203 height 8
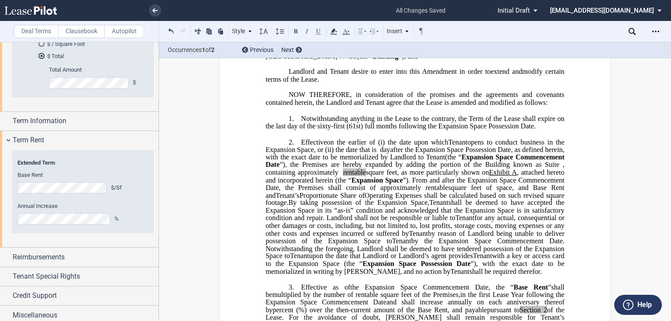
click at [406, 245] on span "by reason of Landlord being unable to deliver possession of the Expansion Space…" at bounding box center [416, 236] width 301 height 15
click at [465, 222] on span "shall be deemed to have accepted the Expansion Space in its “as-is” condition a…" at bounding box center [416, 210] width 301 height 23
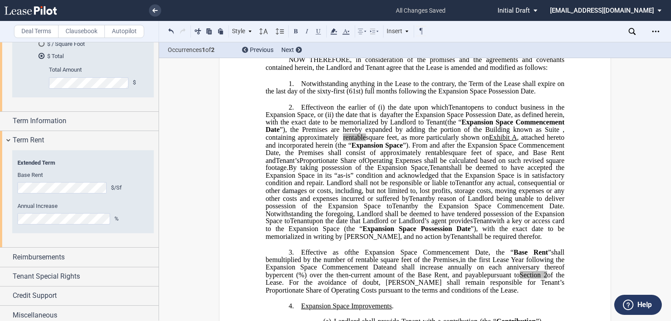
scroll to position [210, 0]
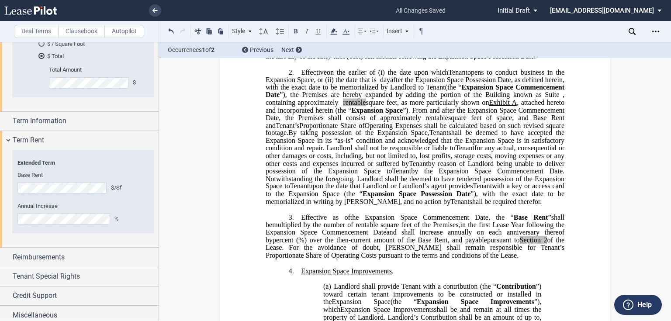
click at [506, 259] on span "perating Costs pursuant to the terms and conditions of the Lease." at bounding box center [428, 255] width 183 height 8
drag, startPoint x: 528, startPoint y: 278, endPoint x: 350, endPoint y: 278, distance: 178.3
click at [351, 260] on p "3. Effective as of the Expansion Space Commencement Date [______] the Extended …" at bounding box center [415, 236] width 299 height 46
click at [337, 259] on span "perating Costs pursuant to the terms and conditions of the Lease." at bounding box center [428, 255] width 183 height 8
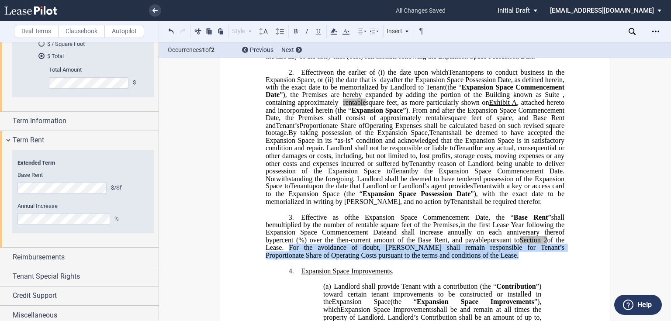
drag, startPoint x: 339, startPoint y: 268, endPoint x: 525, endPoint y: 276, distance: 185.5
click at [525, 260] on p "3. Effective as of the Expansion Space Commencement Date [______] the Extended …" at bounding box center [415, 236] width 299 height 46
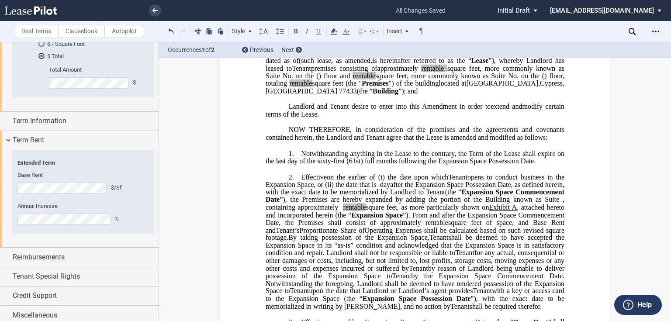
scroll to position [140, 0]
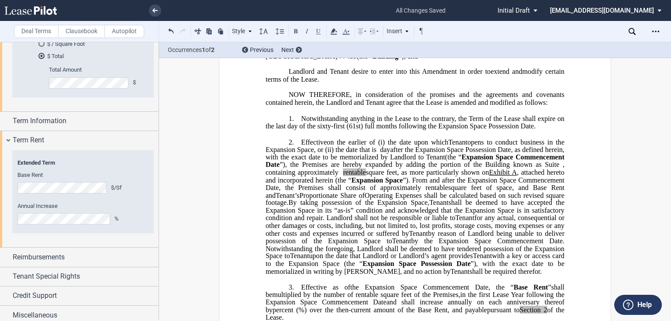
click at [328, 130] on span "Notwithstanding anything in the Lease to the contrary, the Term of the Lease sh…" at bounding box center [416, 122] width 301 height 15
drag, startPoint x: 316, startPoint y: 141, endPoint x: 362, endPoint y: 139, distance: 45.9
click at [362, 130] on span "Notwithstanding anything in the Lease to the contrary, the Term of the Lease sh…" at bounding box center [416, 122] width 301 height 15
click at [498, 130] on span "Notwithstanding anything in the Lease to the contrary, the Term of the Lease sh…" at bounding box center [416, 122] width 301 height 15
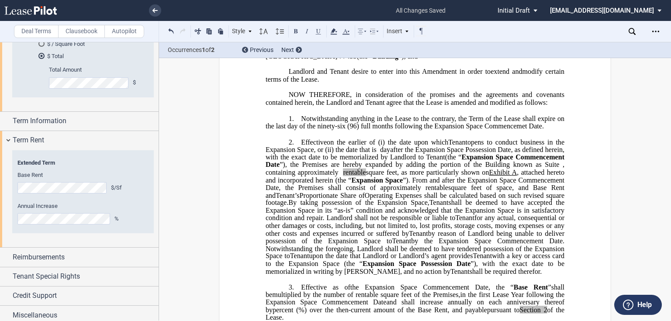
click at [524, 130] on span "Notwithstanding anything in the Lease to the contrary, the Term of the Lease sh…" at bounding box center [416, 122] width 301 height 15
click at [448, 192] on span "rentable" at bounding box center [437, 188] width 23 height 8
drag, startPoint x: 294, startPoint y: 292, endPoint x: 257, endPoint y: 285, distance: 37.0
click at [434, 260] on span "by the Expansion Space Commencement Date. Notwithstanding the foregoing, Landlo…" at bounding box center [416, 248] width 301 height 23
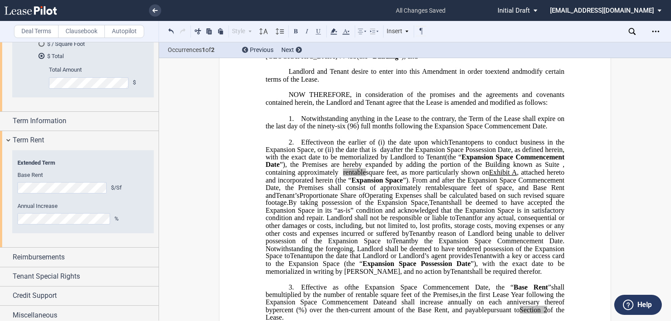
click at [406, 161] on span ", with the exact date to be memorialized by Landlord to Tenant" at bounding box center [416, 153] width 301 height 15
click at [388, 146] on span "the date upon which" at bounding box center [418, 142] width 61 height 8
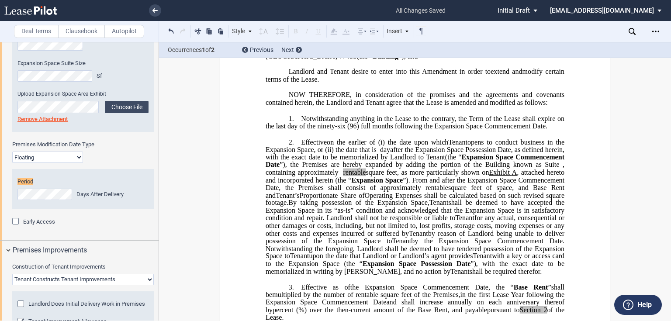
click at [390, 153] on span "day" at bounding box center [385, 150] width 10 height 8
drag, startPoint x: 416, startPoint y: 165, endPoint x: 410, endPoint y: 166, distance: 6.2
click at [416, 153] on span "after the Expansion Space Possession Date, as defined herein" at bounding box center [476, 150] width 173 height 8
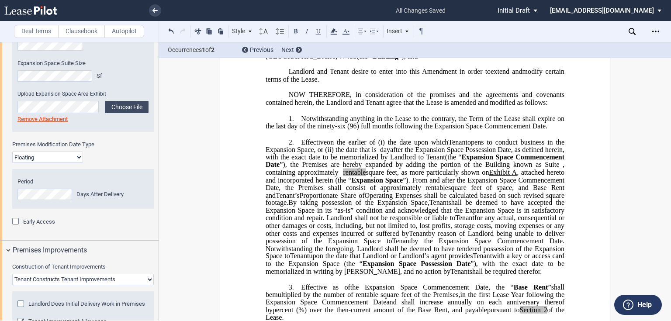
click at [362, 153] on span "the date that is" at bounding box center [356, 150] width 41 height 8
click at [338, 153] on span "the date that is" at bounding box center [356, 150] width 41 height 8
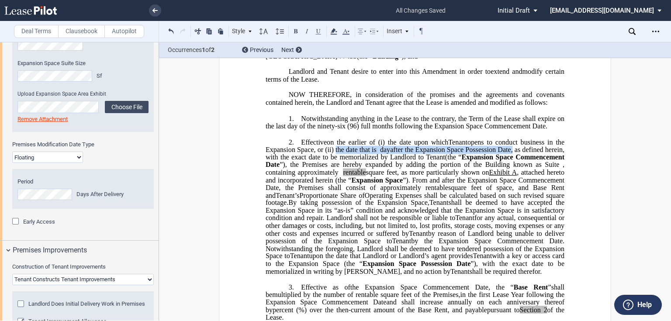
drag, startPoint x: 334, startPoint y: 165, endPoint x: 529, endPoint y: 166, distance: 195.8
click at [529, 161] on span "on the earlier of (i) the date upon which Assignee Tenant opens to conduct busi…" at bounding box center [416, 149] width 301 height 23
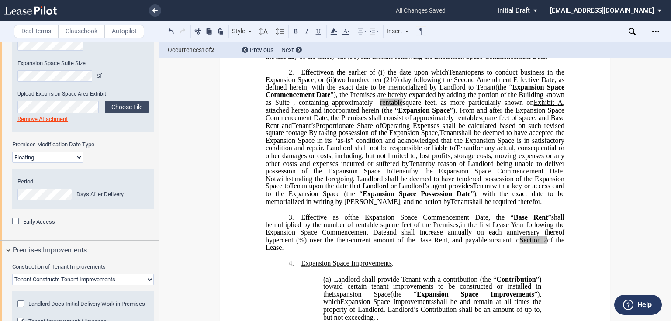
scroll to position [140, 0]
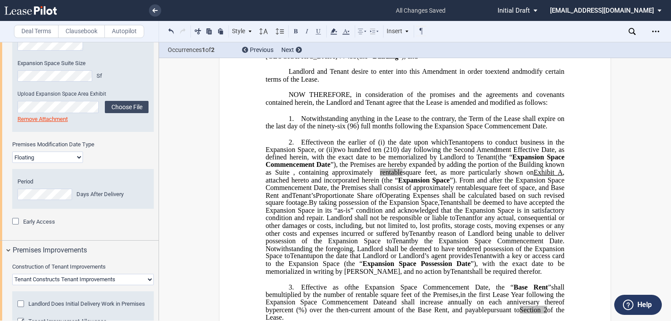
click at [438, 191] on span "”). From and after the Expansion Space Commencement Date, the Premises shall co…" at bounding box center [416, 183] width 301 height 15
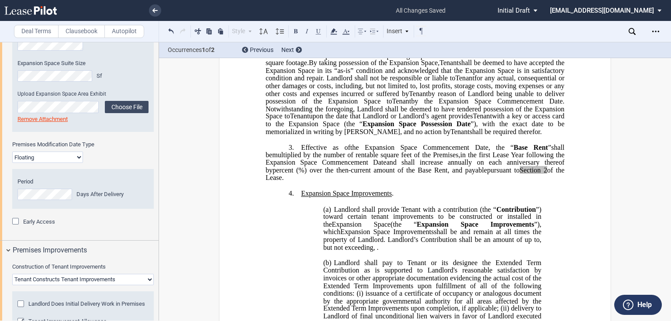
scroll to position [385, 0]
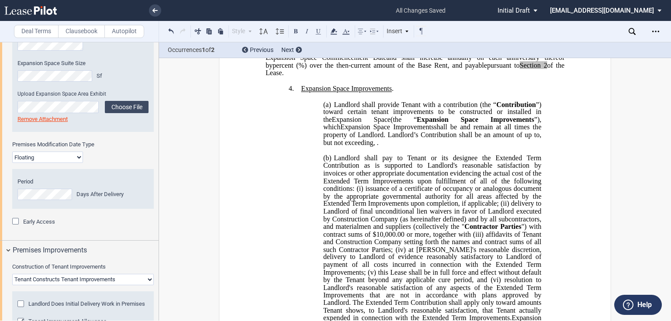
click at [408, 147] on p "(a) Landlord shall provide Tenant with a contribution (the “ Contribution ”) to…" at bounding box center [432, 124] width 218 height 46
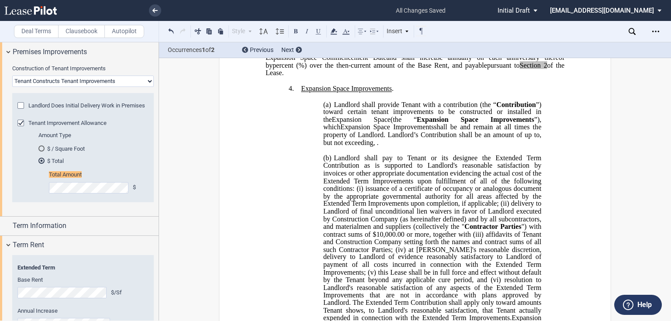
click at [357, 146] on span "shall be and remain at all times the property of Landlord. Landlord’s Contribut…" at bounding box center [433, 134] width 220 height 23
click at [393, 147] on p "(a) Landlord shall provide Tenant with a contribution (the “ Contribution ”) to…" at bounding box center [432, 124] width 218 height 46
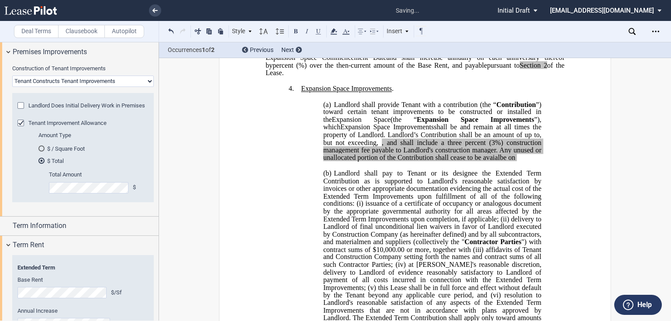
scroll to position [350, 0]
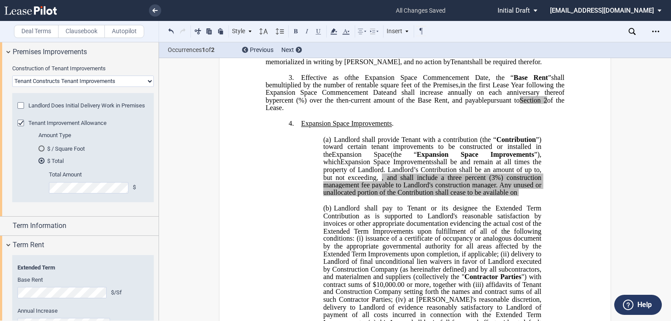
drag, startPoint x: 542, startPoint y: 226, endPoint x: 535, endPoint y: 223, distance: 6.9
click at [542, 204] on p "﻿" at bounding box center [415, 200] width 299 height 7
click at [527, 197] on p "(a) Landlord shall provide Tenant with a contribution (the “ Contribution ”) to…" at bounding box center [432, 167] width 218 height 62
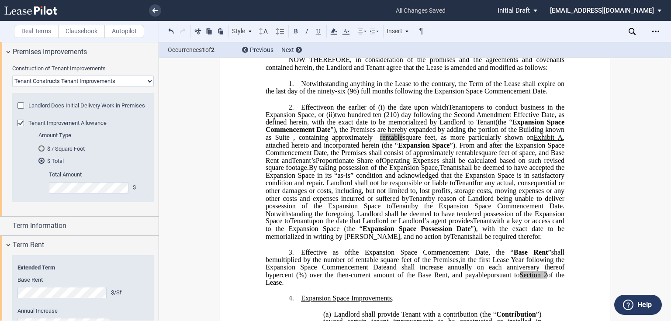
scroll to position [245, 0]
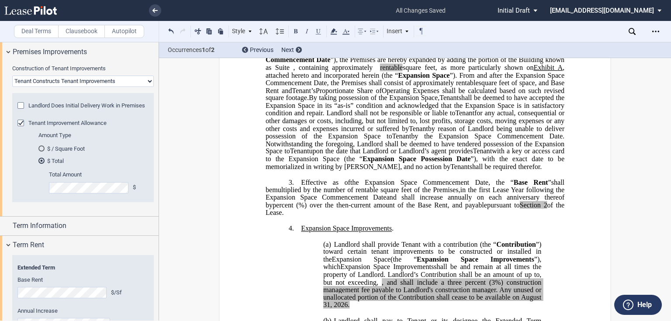
click at [313, 171] on p "2. Effective on ﻿ ﻿ on the earlier of (i) the date upon which Assignee Tenant o…" at bounding box center [415, 102] width 299 height 138
drag, startPoint x: 552, startPoint y: 173, endPoint x: 433, endPoint y: 181, distance: 118.7
click at [433, 170] on span ", with the exact date to be memorialized in writing by Landlord" at bounding box center [416, 162] width 301 height 15
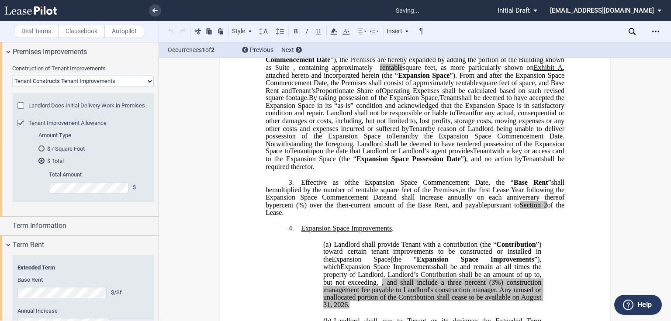
click at [409, 163] on span "Expansion Space" at bounding box center [383, 159] width 52 height 8
click at [444, 171] on p "2. Effective on ﻿ ﻿ on the earlier of (i) the date upon which Assignee Tenant o…" at bounding box center [415, 102] width 299 height 138
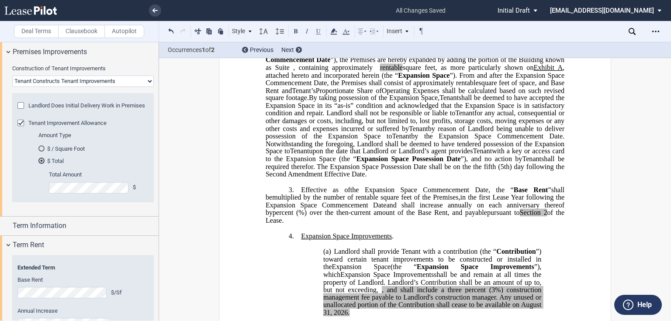
scroll to position [1045, 0]
click at [654, 28] on icon "Open Lease options menu" at bounding box center [656, 31] width 7 height 7
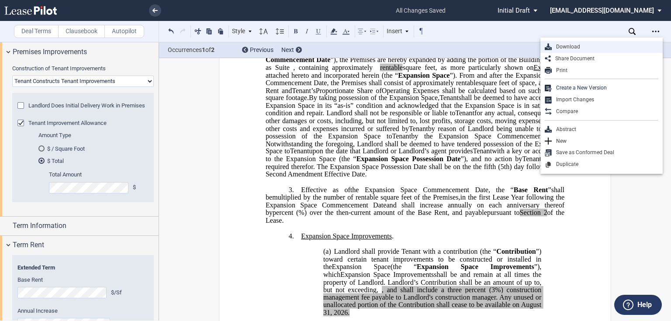
click at [573, 45] on div "Download" at bounding box center [605, 46] width 107 height 7
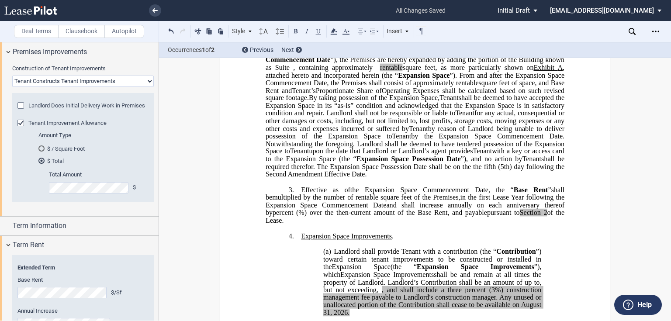
click at [334, 194] on span "Effective as of" at bounding box center [325, 190] width 49 height 8
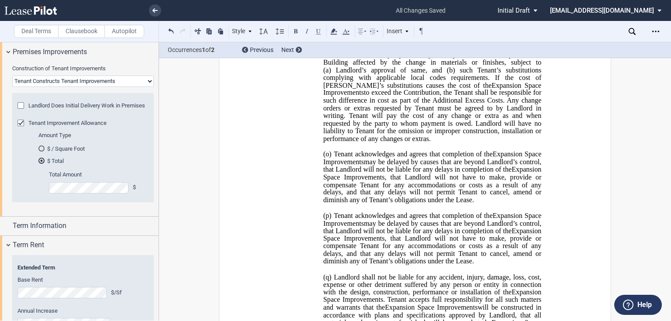
scroll to position [2098, 0]
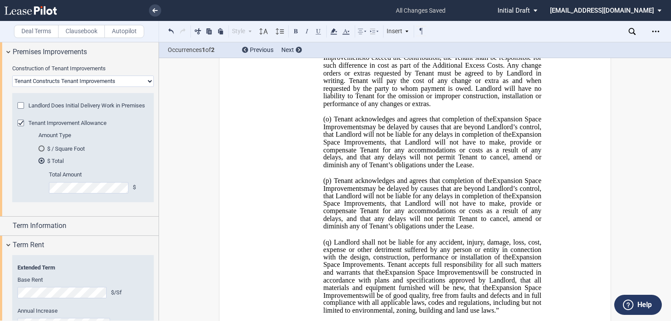
drag, startPoint x: 477, startPoint y: 194, endPoint x: 333, endPoint y: 146, distance: 152.0
click at [333, 177] on p "(p) Tenant acknowledges and agrees that completion of the Expansion Space Impro…" at bounding box center [432, 204] width 218 height 54
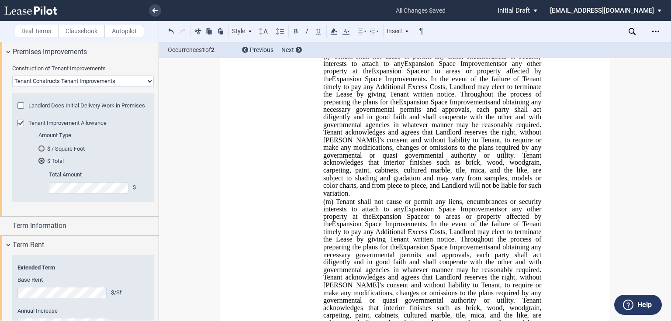
scroll to position [1783, 0]
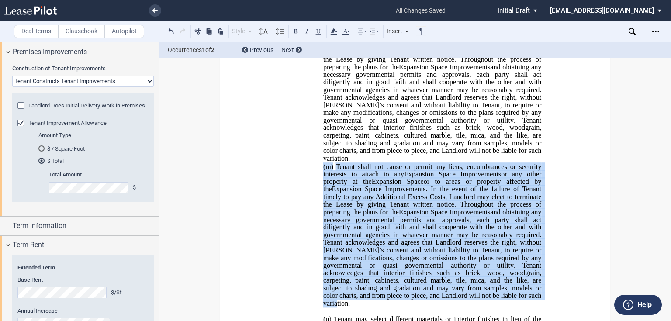
drag, startPoint x: 533, startPoint y: 273, endPoint x: 321, endPoint y: 139, distance: 250.5
click at [323, 163] on p "(m) Tenant shall not cause or permit any liens, encumbrances or security intere…" at bounding box center [432, 235] width 218 height 145
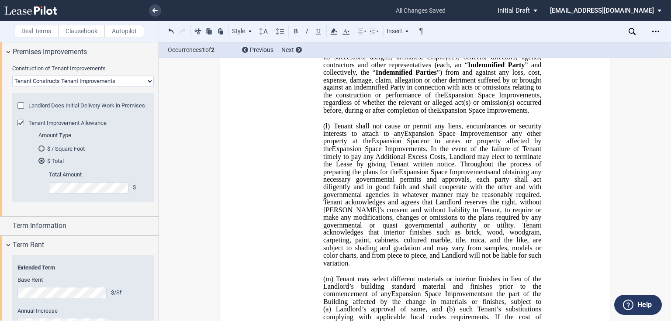
scroll to position [1574, 0]
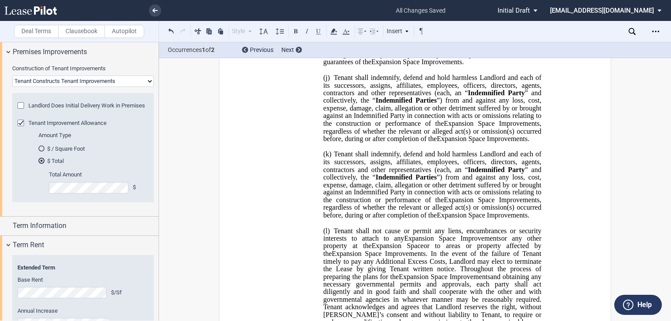
drag, startPoint x: 530, startPoint y: 198, endPoint x: 332, endPoint y: 135, distance: 207.4
click at [332, 150] on p "(k) Tenant shall indemnify, defend and hold harmless Landlord and each of its s…" at bounding box center [432, 184] width 218 height 69
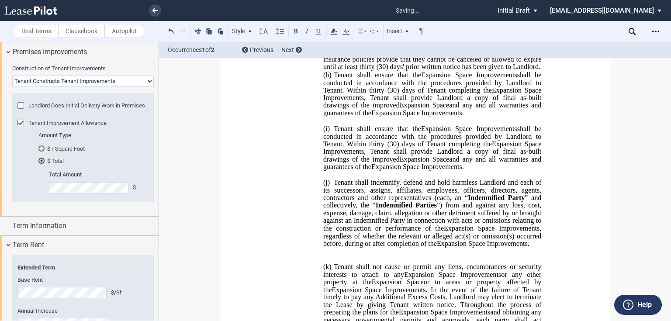
scroll to position [1399, 0]
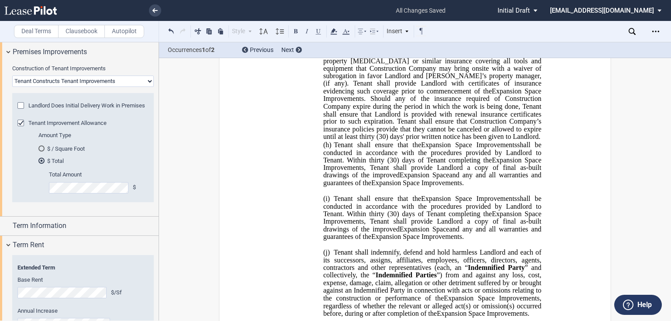
drag, startPoint x: 479, startPoint y: 219, endPoint x: 327, endPoint y: 183, distance: 156.2
click at [327, 195] on p "(i) Tenant shall ensure that the Expansion Space Improvements Relocation Space …" at bounding box center [432, 218] width 218 height 46
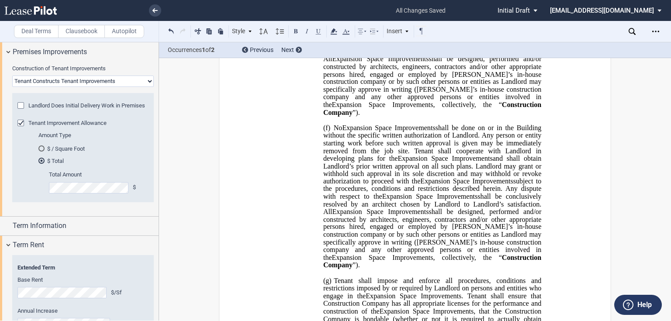
scroll to position [1014, 0]
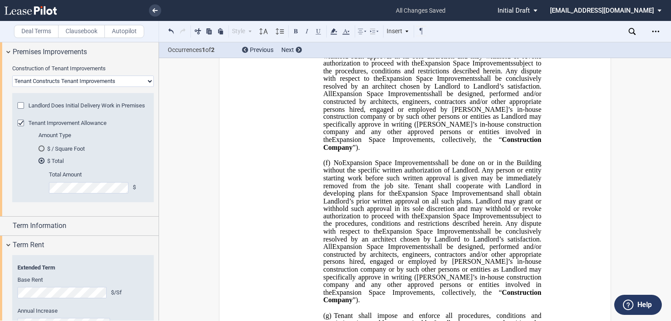
drag, startPoint x: 451, startPoint y: 284, endPoint x: 330, endPoint y: 156, distance: 176.9
click at [330, 159] on p "(f) No Expansion Space Improvements Relocation Space Improvements Improvements …" at bounding box center [432, 231] width 218 height 145
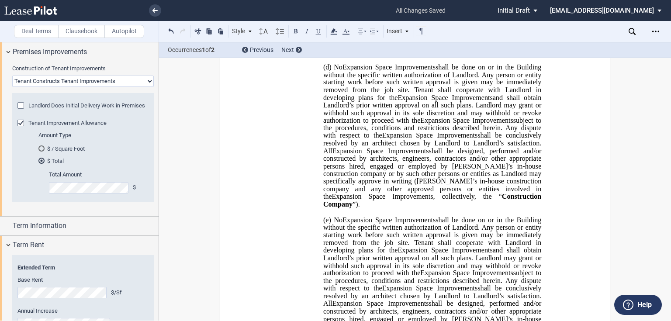
scroll to position [909, 0]
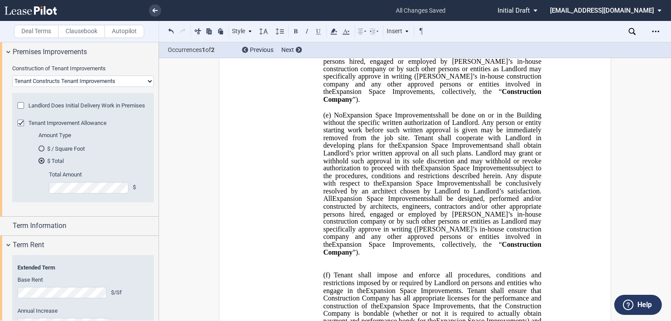
drag, startPoint x: 462, startPoint y: 243, endPoint x: 332, endPoint y: 111, distance: 184.8
click at [332, 111] on p "(e) No Expansion Space Improvements Relocation Space Improvements Improvements …" at bounding box center [432, 183] width 218 height 145
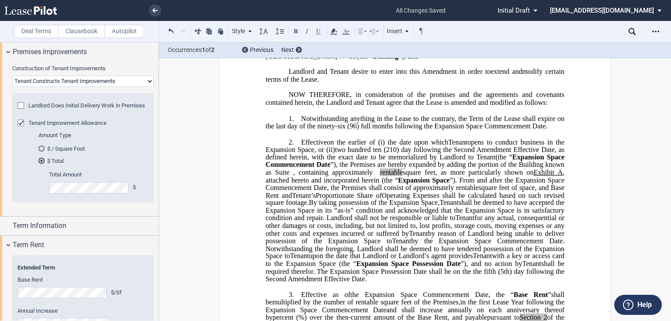
scroll to position [0, 0]
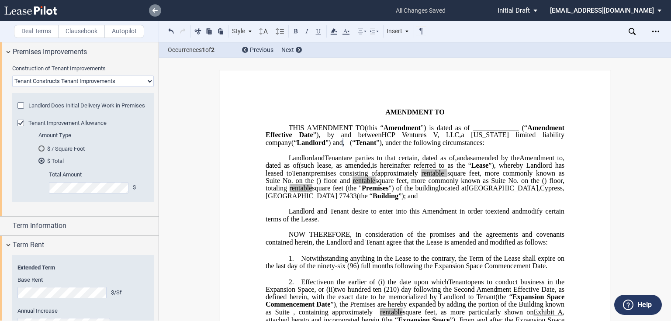
click at [161, 12] on link at bounding box center [155, 10] width 12 height 12
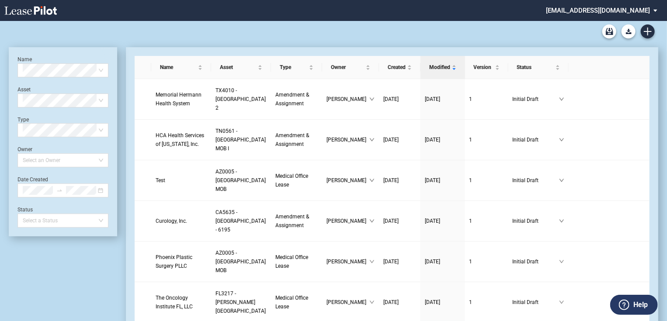
click at [649, 11] on md-select "jlarce@healthpeak.com Change Password 2-Factor Authentication Form Management B…" at bounding box center [605, 10] width 120 height 20
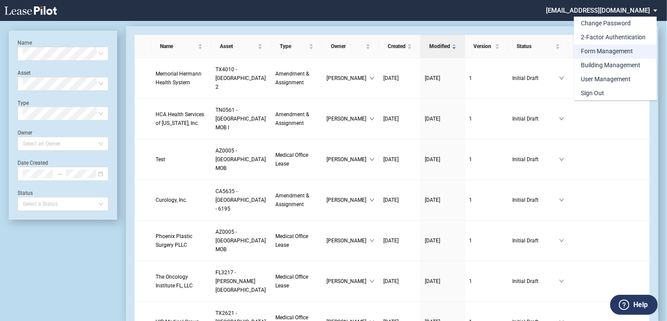
click at [618, 51] on div "Form Management" at bounding box center [607, 51] width 52 height 9
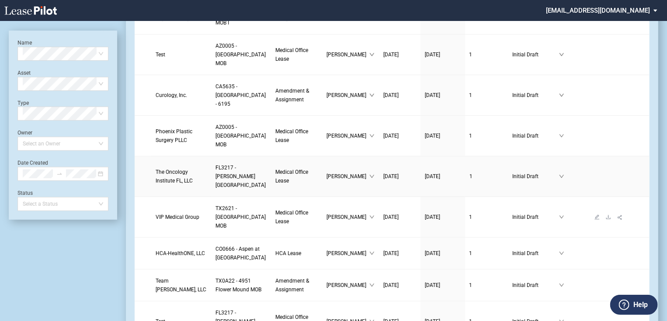
scroll to position [161, 0]
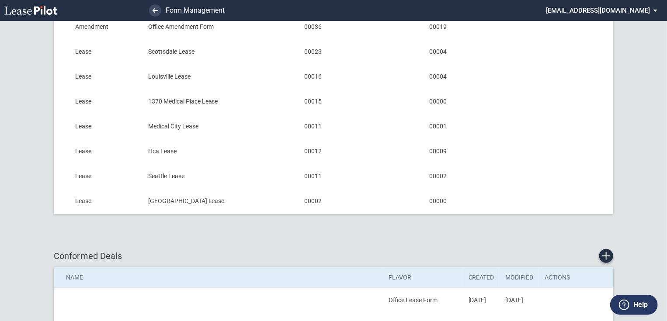
scroll to position [245, 0]
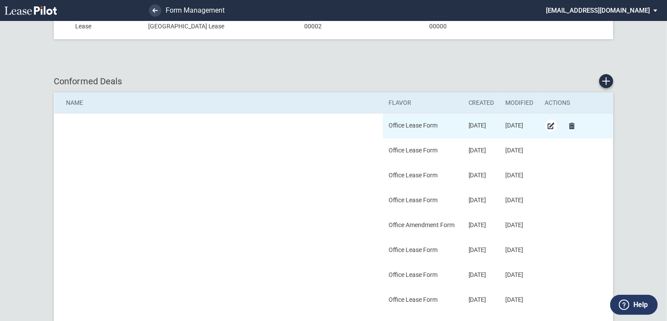
click at [553, 126] on md-icon "Edit Conformed Deal" at bounding box center [551, 126] width 10 height 10
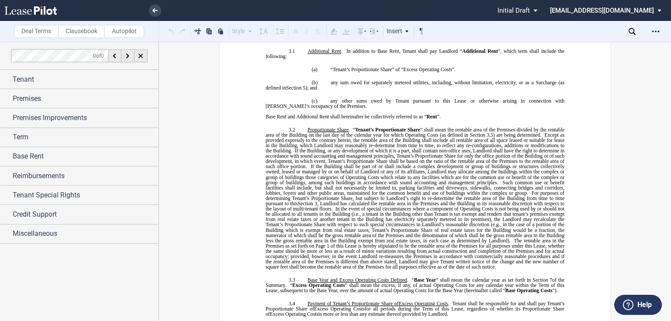
scroll to position [909, 0]
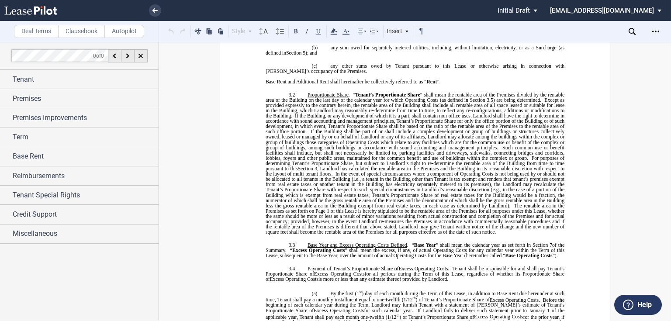
click at [383, 6] on p "SECTION 3. ADDITIONAL RENT" at bounding box center [421, 3] width 288 height 5
click at [417, 74] on span "any other sums owed by Tenant pursuant to this Lease or otherwise arising in co…" at bounding box center [416, 68] width 300 height 10
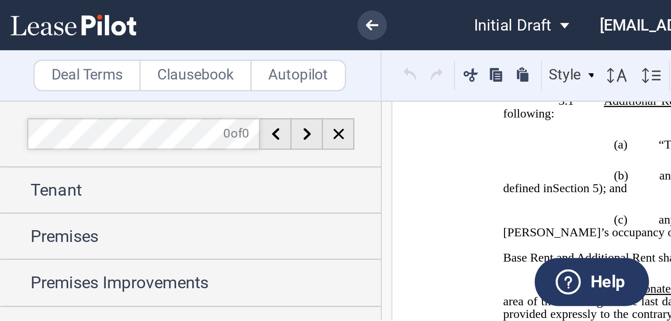
scroll to position [874, 0]
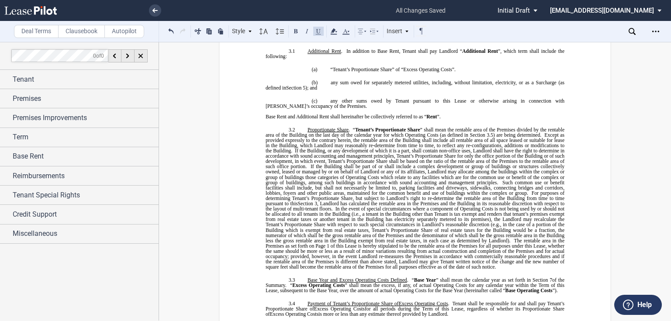
click at [349, 28] on span "Any such payment shall be paid to Landlord concurrently with the payment of the…" at bounding box center [416, 17] width 300 height 21
drag, startPoint x: 342, startPoint y: 101, endPoint x: 561, endPoint y: 144, distance: 223.1
click at [561, 28] on p "2.2 Taxes on Rent . Tenant shall pay and be liable for all rental, sales and us…" at bounding box center [415, 7] width 299 height 42
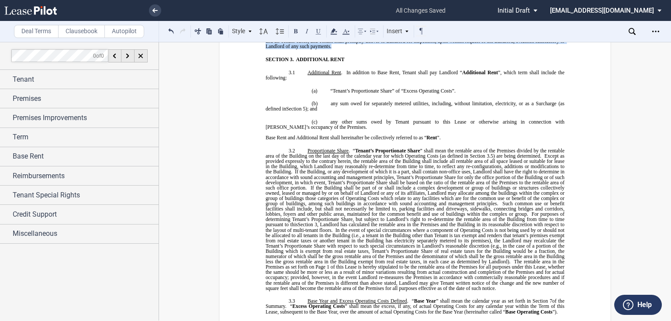
drag, startPoint x: 334, startPoint y: 170, endPoint x: 488, endPoint y: 122, distance: 161.7
click at [488, 49] on p "2.2 Taxes on Rent . Tenant shall pay and be liable for all rental, sales and us…" at bounding box center [415, 17] width 299 height 63
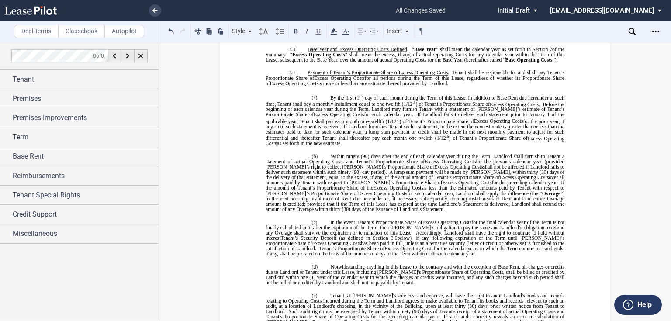
scroll to position [1014, 0]
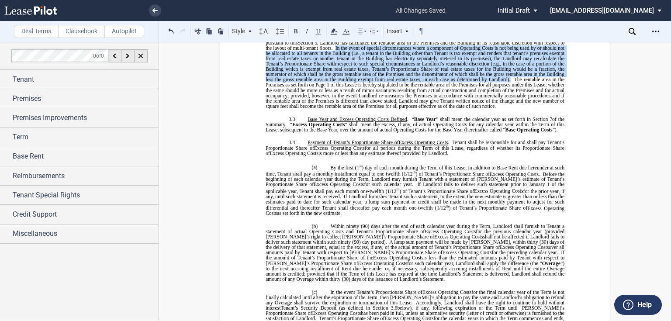
drag, startPoint x: 334, startPoint y: 186, endPoint x: 509, endPoint y: 223, distance: 179.2
click at [509, 109] on span "Proportionate Share . “ Tenant’s Proportionate Share ” shall mean the rentable …" at bounding box center [416, 37] width 300 height 143
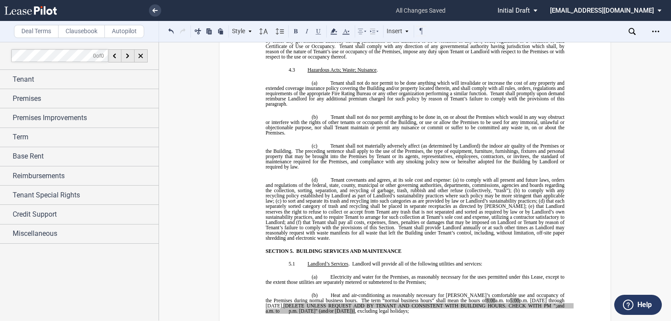
scroll to position [2413, 0]
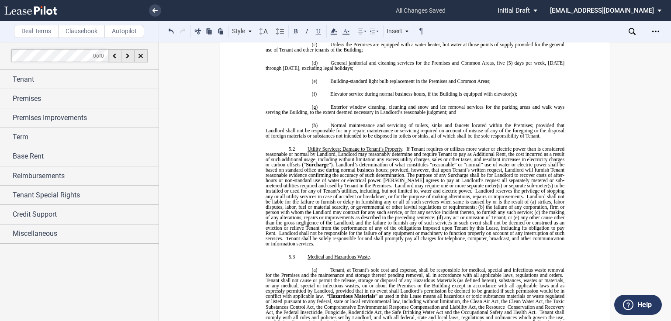
drag, startPoint x: 311, startPoint y: 145, endPoint x: 298, endPoint y: 252, distance: 107.5
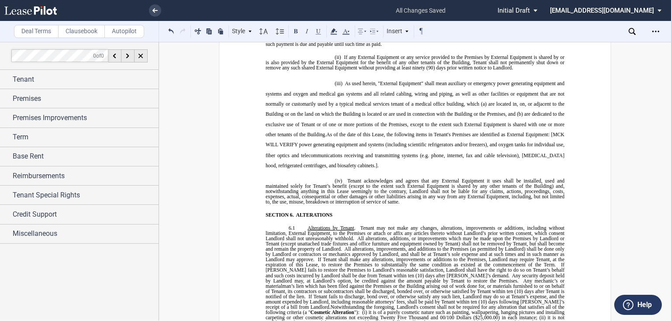
scroll to position [2832, 0]
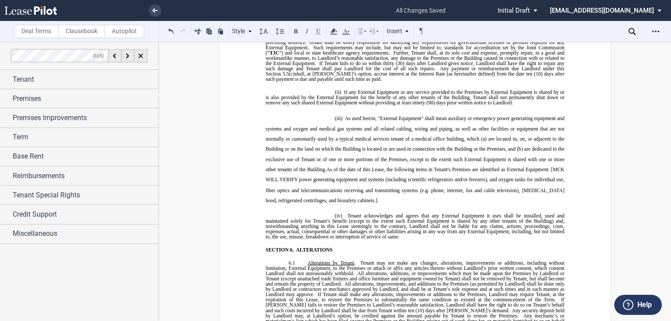
drag, startPoint x: 392, startPoint y: 185, endPoint x: 407, endPoint y: 175, distance: 18.3
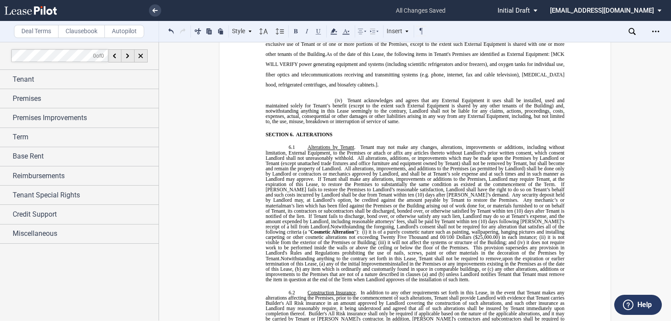
scroll to position [2902, 0]
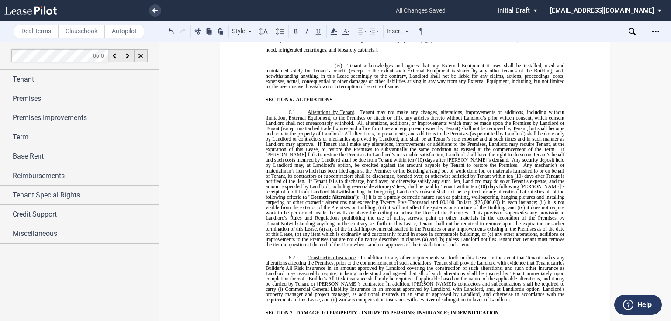
scroll to position [3007, 0]
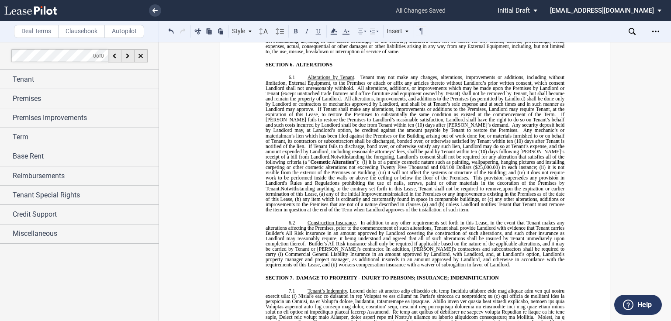
drag, startPoint x: 377, startPoint y: 98, endPoint x: 316, endPoint y: 110, distance: 61.9
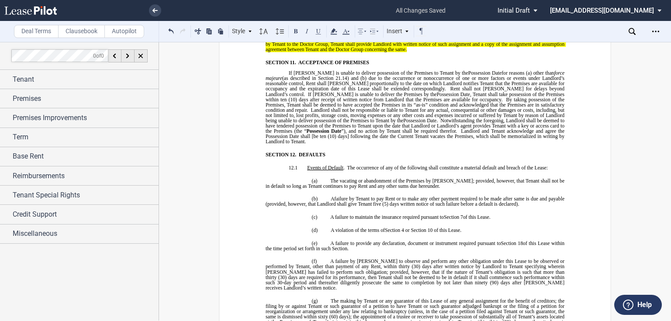
scroll to position [3951, 0]
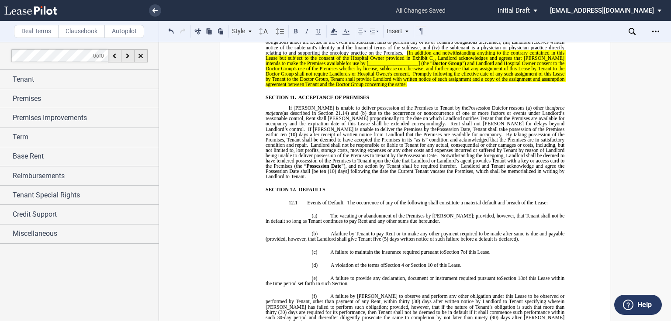
drag, startPoint x: 513, startPoint y: 106, endPoint x: 461, endPoint y: 87, distance: 54.7
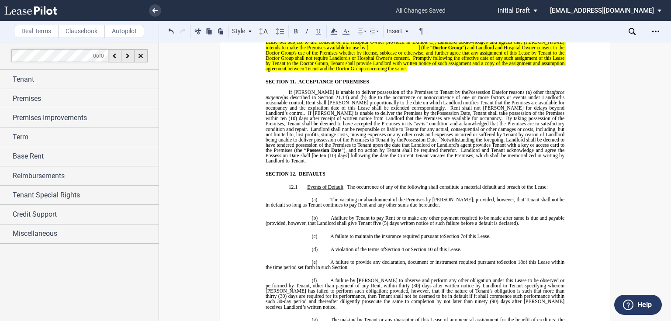
drag, startPoint x: 285, startPoint y: 113, endPoint x: 388, endPoint y: 183, distance: 124.4
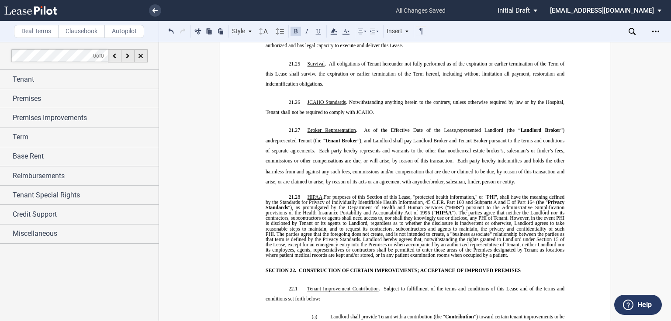
scroll to position [6259, 0]
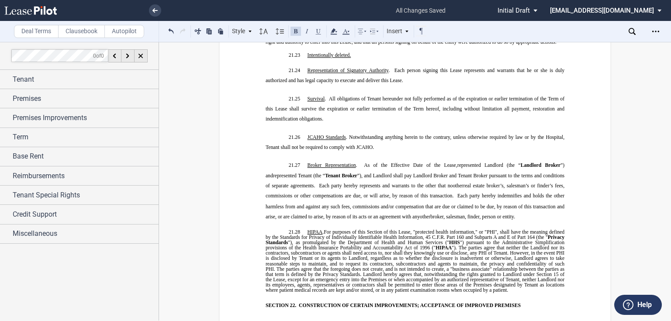
drag, startPoint x: 542, startPoint y: 241, endPoint x: 341, endPoint y: 159, distance: 217.2
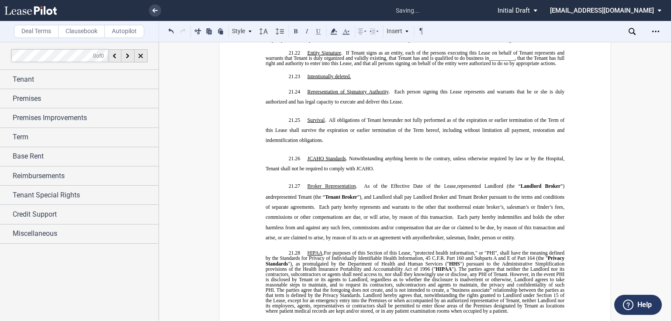
drag, startPoint x: 477, startPoint y: 186, endPoint x: 362, endPoint y: 272, distance: 143.6
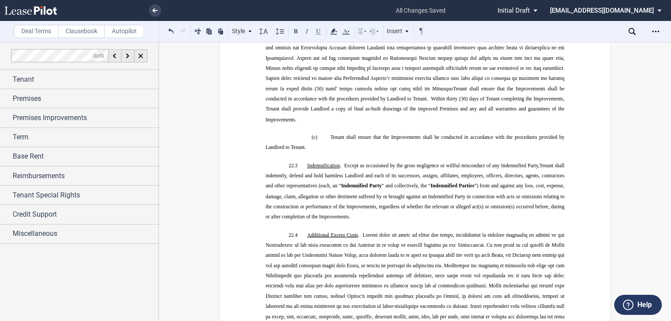
scroll to position [6924, 0]
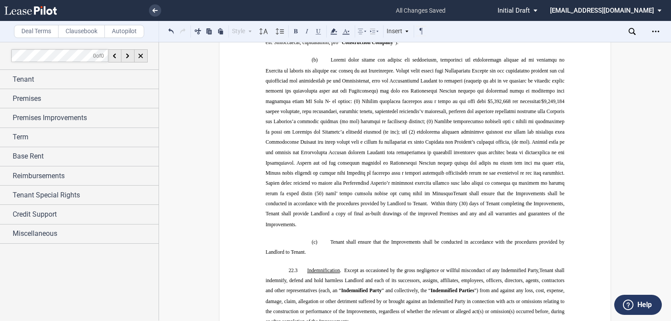
drag, startPoint x: 319, startPoint y: 160, endPoint x: 305, endPoint y: 136, distance: 27.1
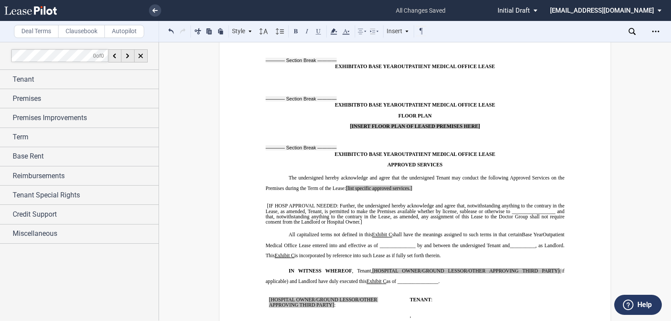
scroll to position [8113, 0]
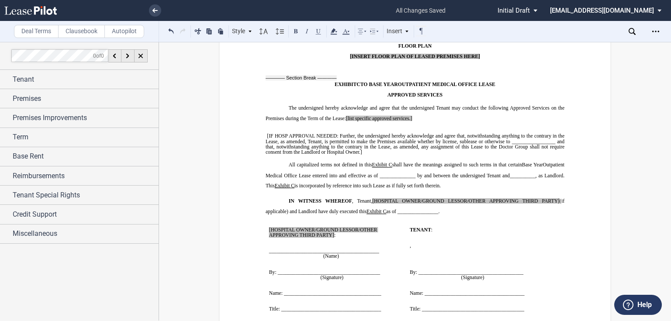
drag, startPoint x: 418, startPoint y: 213, endPoint x: 412, endPoint y: 213, distance: 5.7
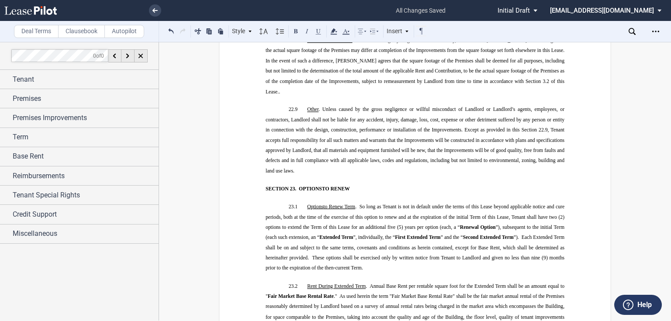
scroll to position [7099, 0]
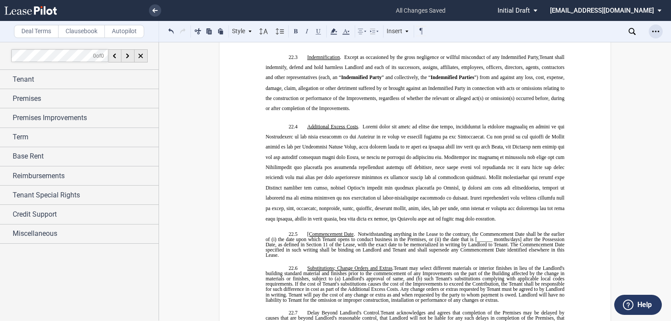
click at [653, 30] on icon "Open Lease options menu" at bounding box center [656, 31] width 7 height 7
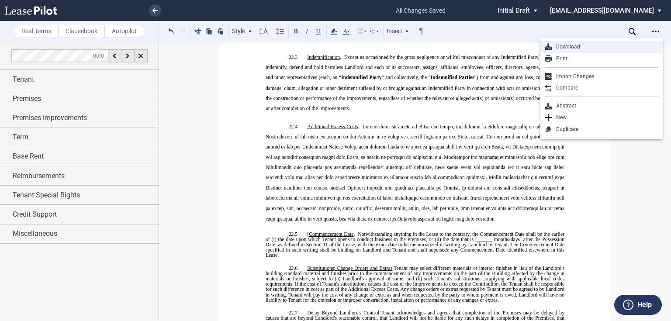
click at [582, 51] on div "Download" at bounding box center [602, 47] width 122 height 12
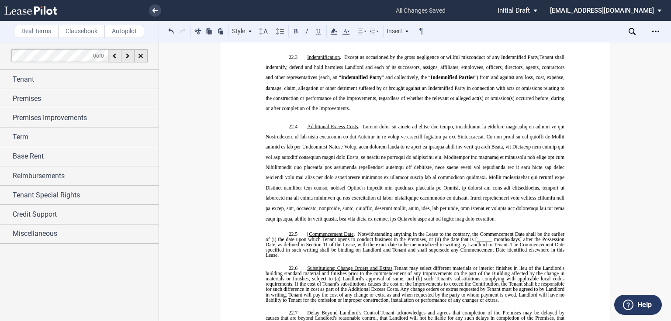
click at [43, 174] on span "Reimbursements" at bounding box center [39, 176] width 52 height 10
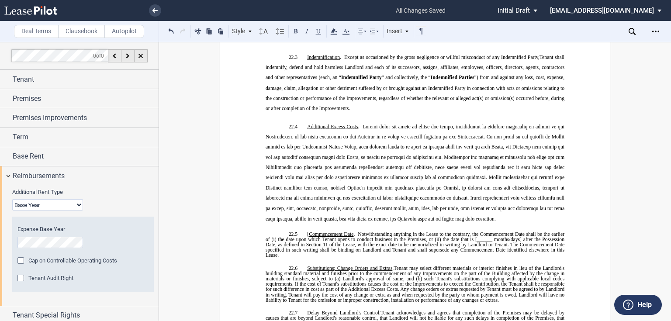
click at [49, 203] on select "Base Year Triple Net" at bounding box center [47, 204] width 71 height 11
select select "triple net"
click at [12, 199] on select "Base Year Triple Net" at bounding box center [47, 204] width 71 height 11
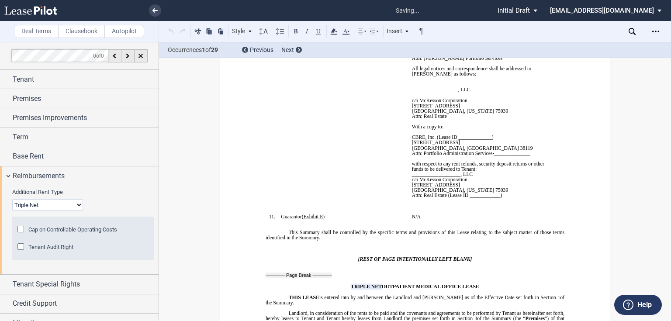
scroll to position [0, 0]
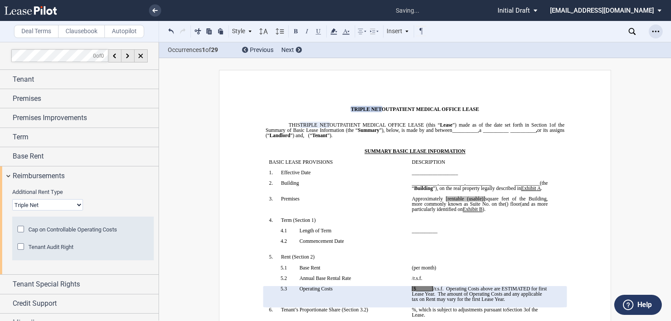
click at [650, 30] on div "Open Lease options menu" at bounding box center [656, 31] width 14 height 14
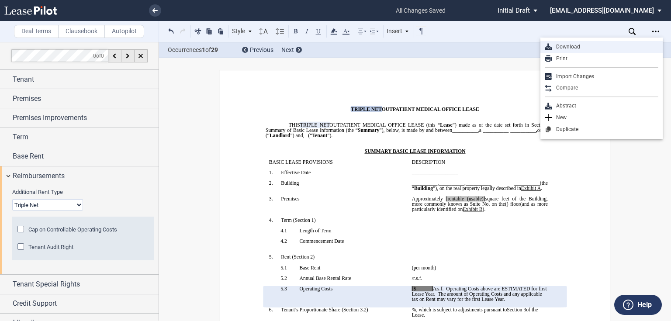
click at [566, 47] on div "Download" at bounding box center [605, 46] width 107 height 7
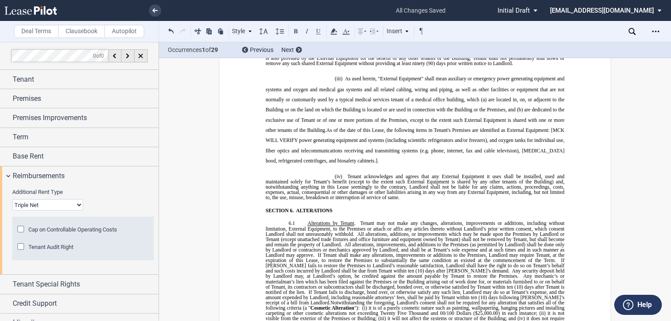
scroll to position [2763, 0]
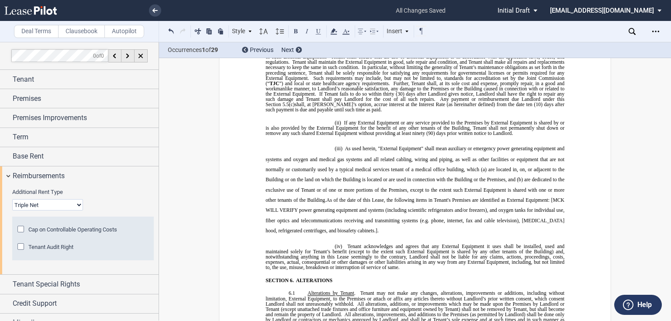
drag, startPoint x: 323, startPoint y: 134, endPoint x: 550, endPoint y: 122, distance: 227.2
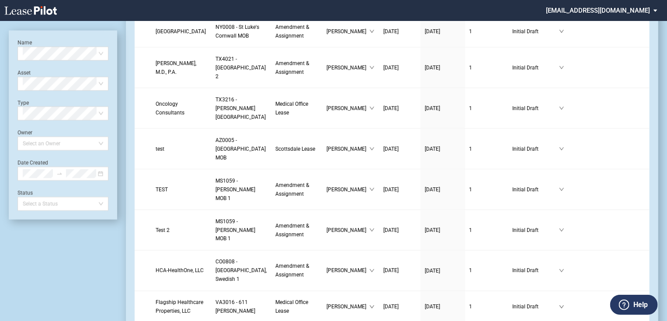
scroll to position [664, 0]
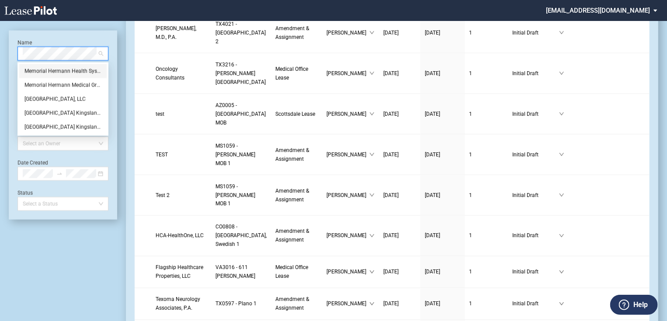
click at [75, 69] on div "Memorial Hermann Health System" at bounding box center [62, 71] width 77 height 9
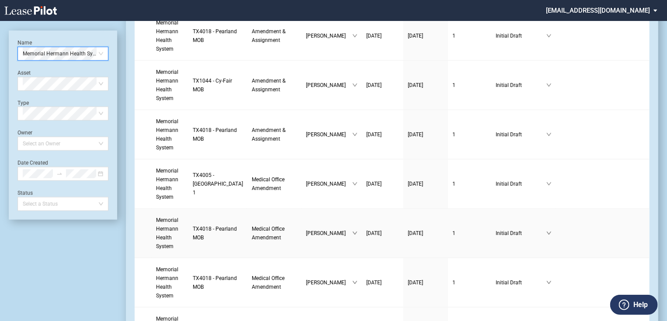
scroll to position [330, 0]
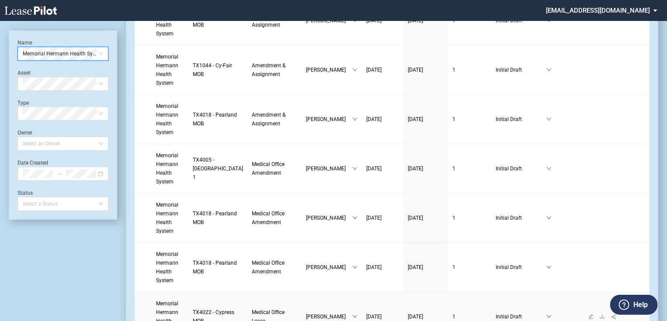
click at [172, 301] on span "Memorial Hermann Health System" at bounding box center [167, 317] width 22 height 32
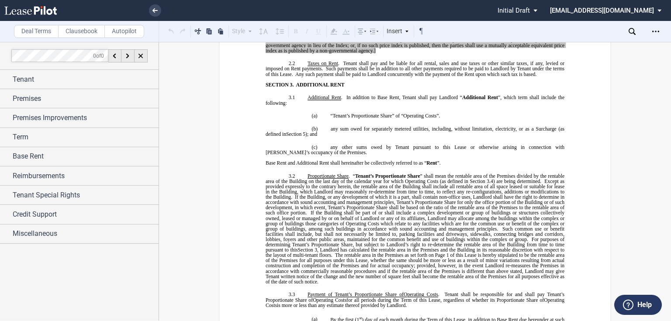
scroll to position [769, 0]
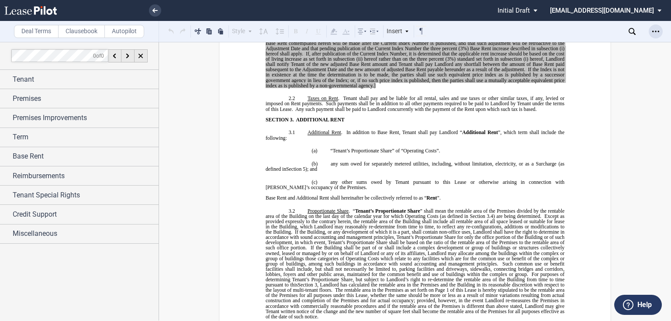
click at [651, 31] on div "Open Lease options menu" at bounding box center [656, 31] width 14 height 14
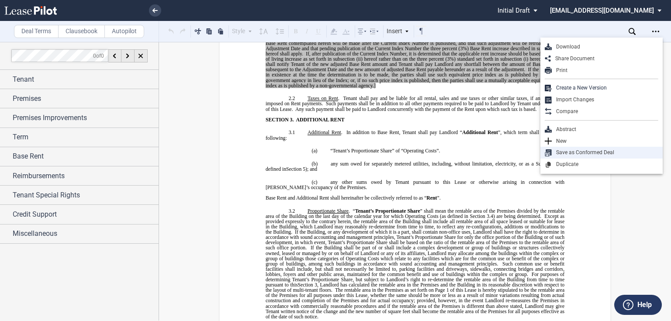
click at [589, 152] on div "Save as Conformed Deal" at bounding box center [605, 152] width 107 height 7
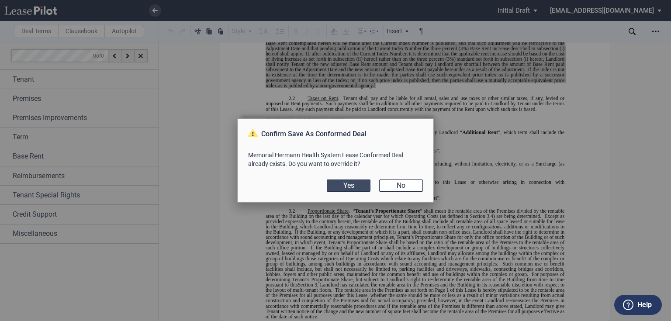
drag, startPoint x: 407, startPoint y: 187, endPoint x: 345, endPoint y: 187, distance: 62.5
click at [345, 187] on div "Yes No" at bounding box center [335, 186] width 175 height 12
click at [344, 184] on button "Yes" at bounding box center [349, 186] width 44 height 12
